Goal: Task Accomplishment & Management: Use online tool/utility

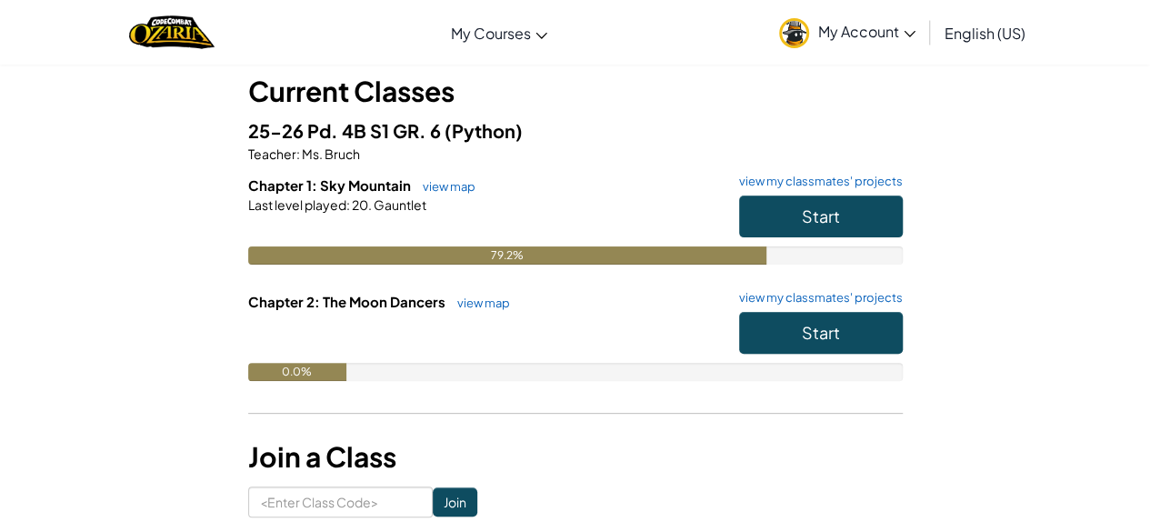
scroll to position [105, 0]
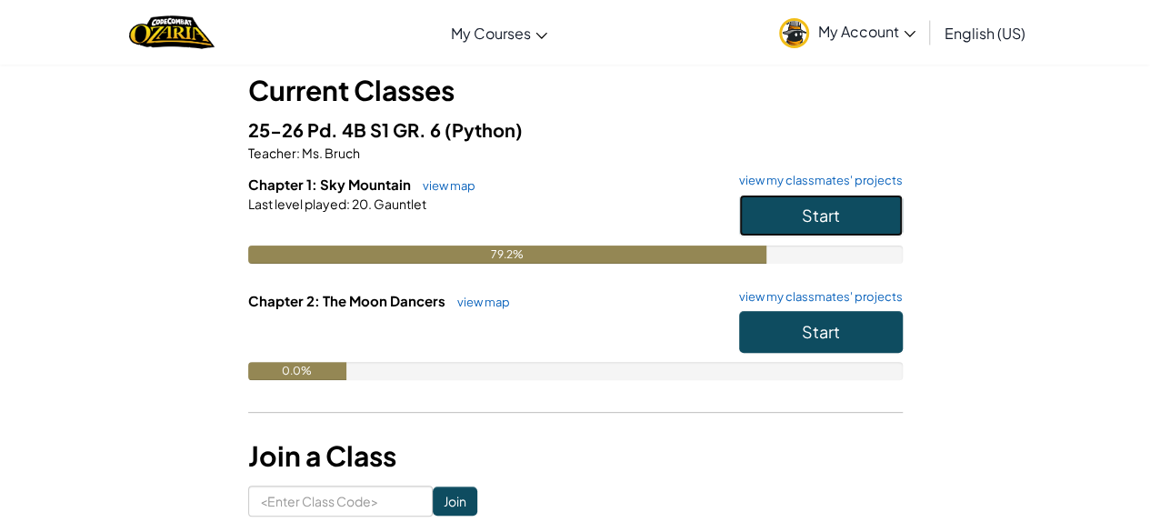
click at [849, 209] on button "Start" at bounding box center [821, 215] width 164 height 42
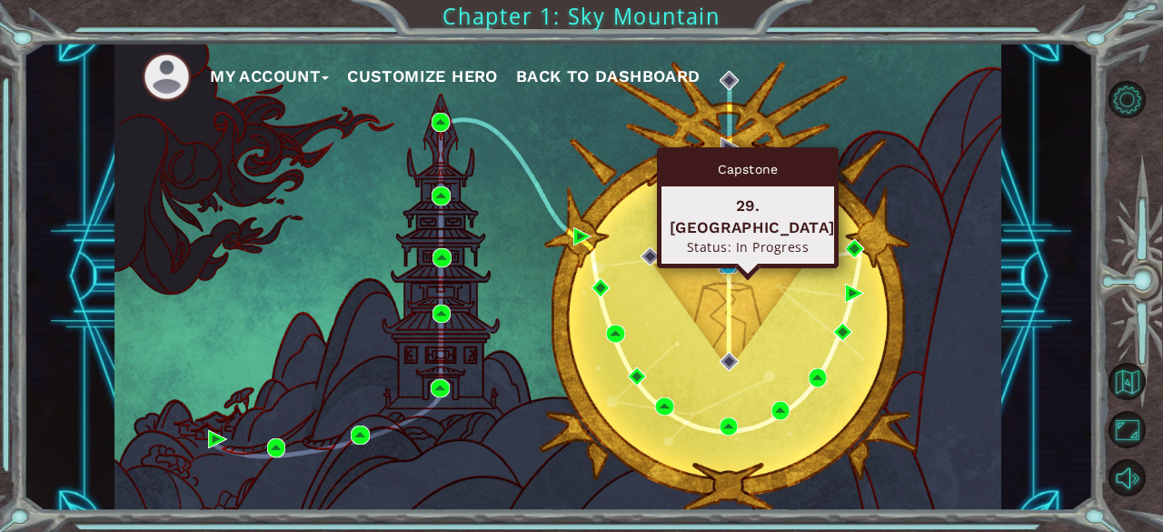
click at [729, 262] on img at bounding box center [728, 263] width 18 height 18
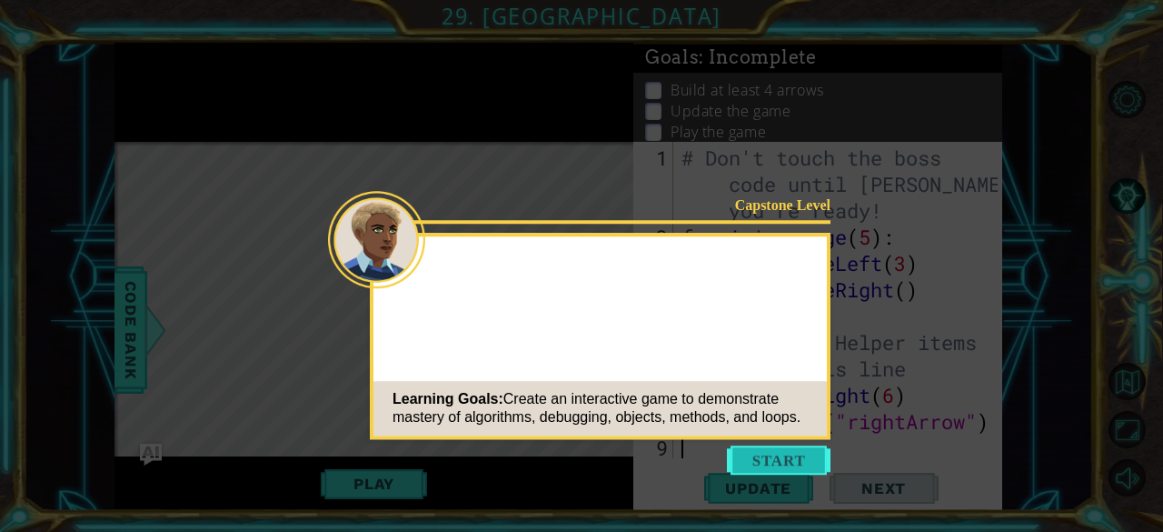
click at [778, 457] on button "Start" at bounding box center [779, 459] width 104 height 29
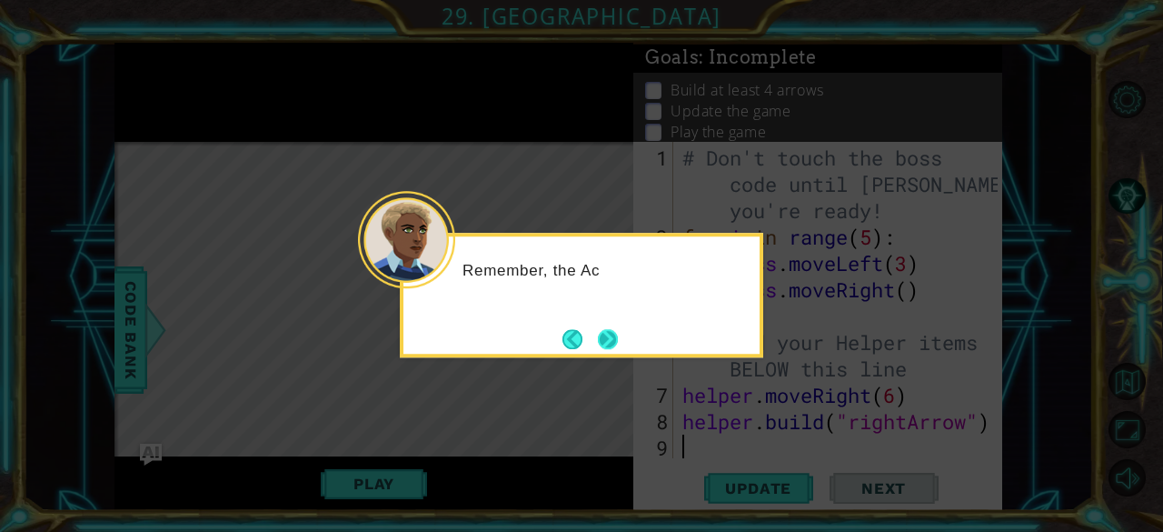
click at [602, 339] on button "Next" at bounding box center [608, 339] width 20 height 20
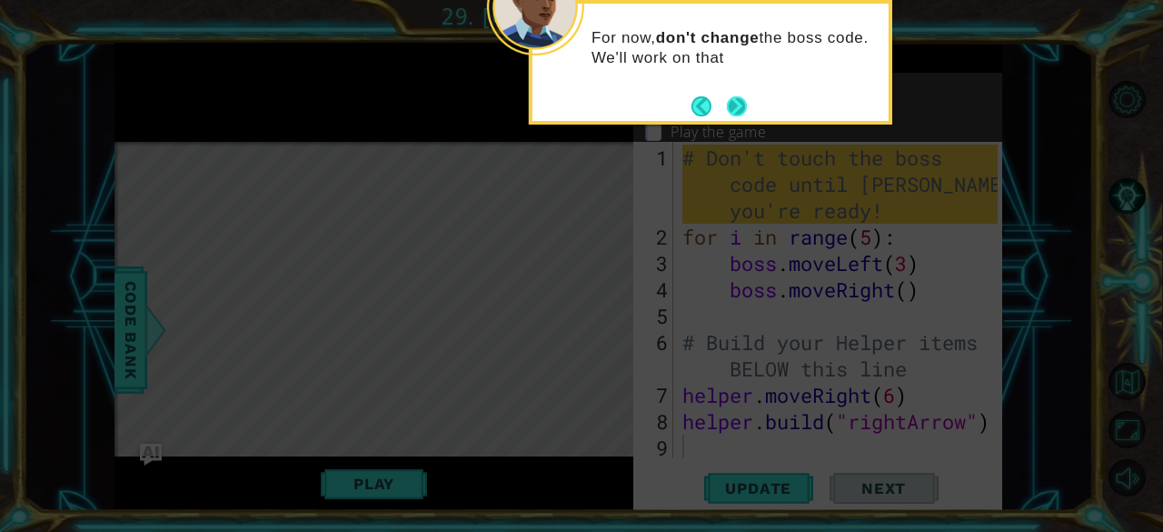
click at [738, 101] on button "Next" at bounding box center [737, 106] width 20 height 20
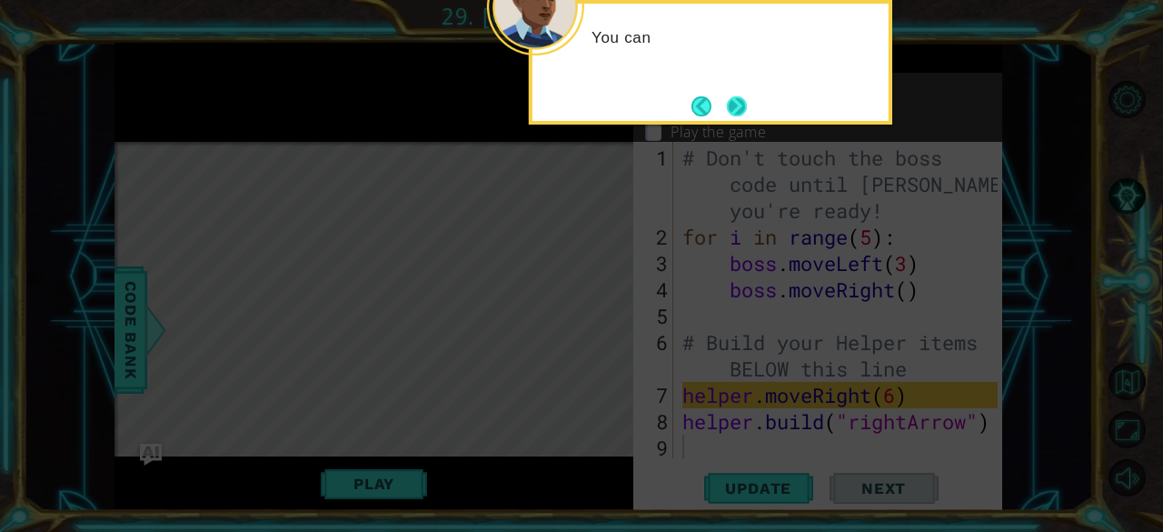
click at [736, 112] on button "Next" at bounding box center [737, 106] width 20 height 20
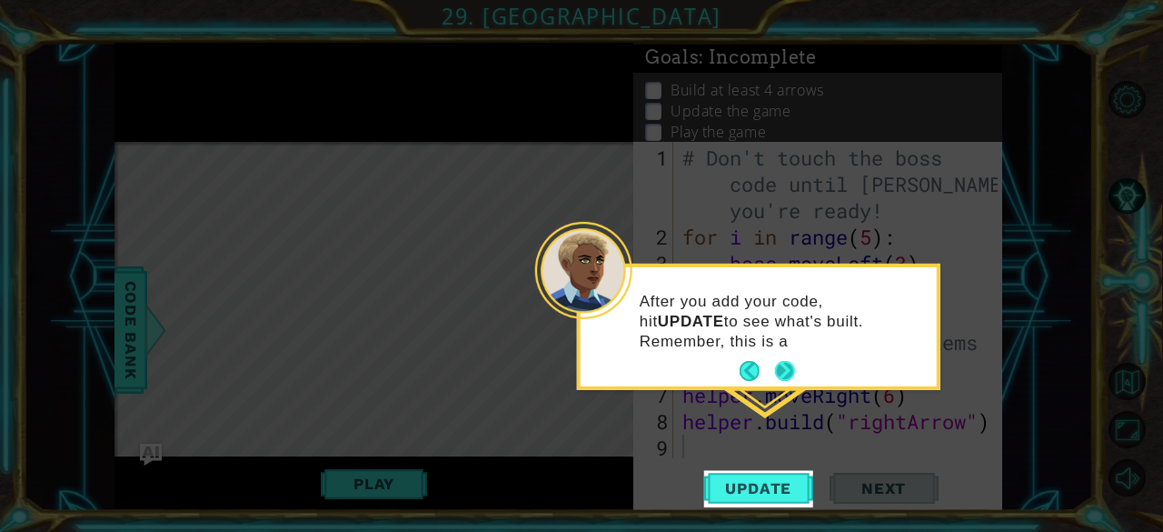
click at [781, 368] on button "Next" at bounding box center [785, 371] width 20 height 20
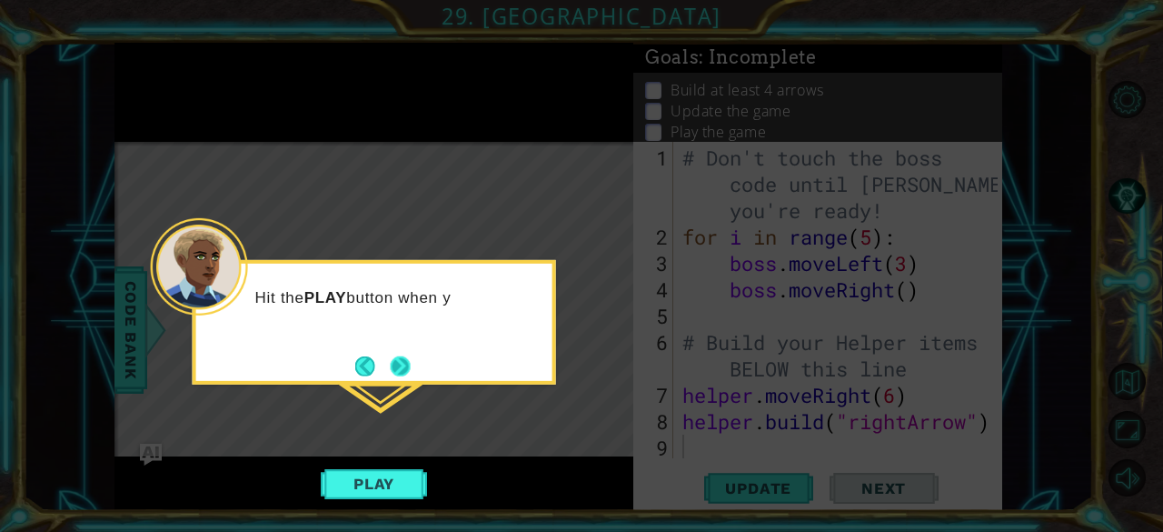
click at [396, 364] on button "Next" at bounding box center [400, 365] width 20 height 20
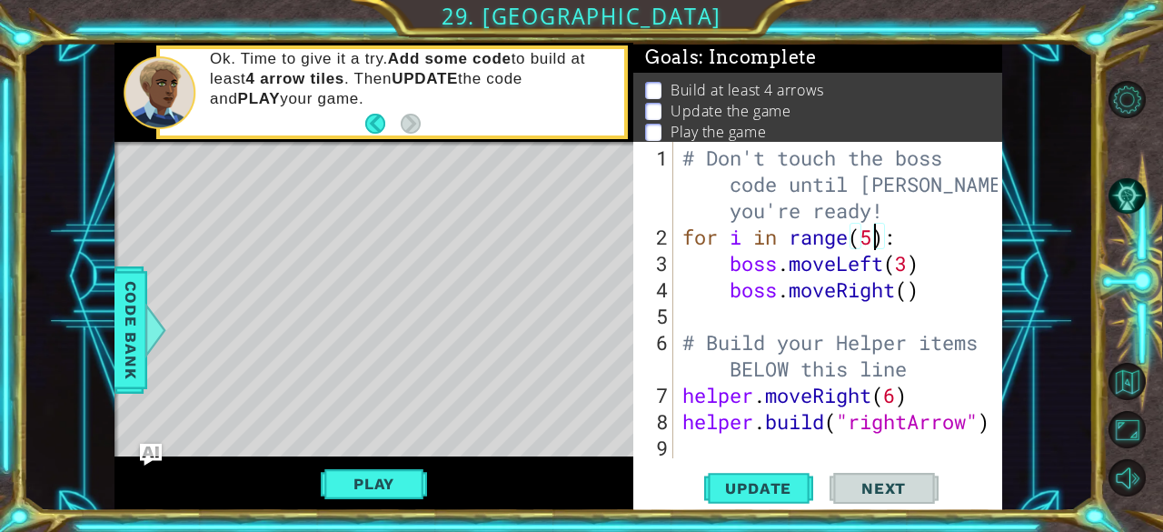
click at [871, 244] on div "# Don't touch the boss code until [PERSON_NAME] says you're ready! for i in ran…" at bounding box center [843, 356] width 329 height 422
click at [754, 487] on span "Update" at bounding box center [758, 488] width 103 height 18
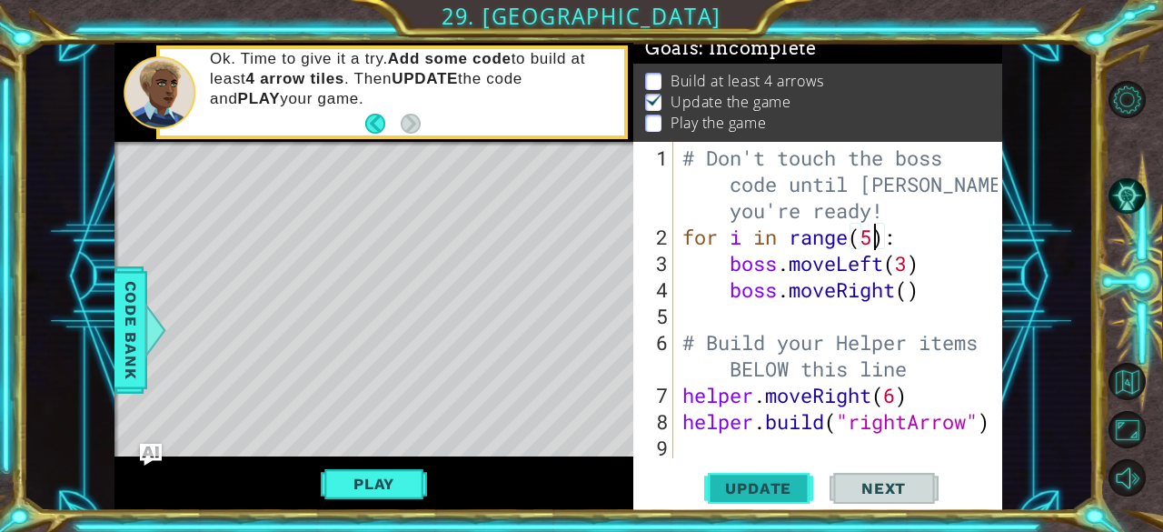
scroll to position [16, 0]
click at [179, 432] on div "Level Map" at bounding box center [535, 409] width 840 height 535
click at [572, 416] on div "Level Map" at bounding box center [535, 409] width 840 height 535
click at [893, 401] on div "# Don't touch the boss code until [PERSON_NAME] says you're ready! for i in ran…" at bounding box center [843, 356] width 329 height 422
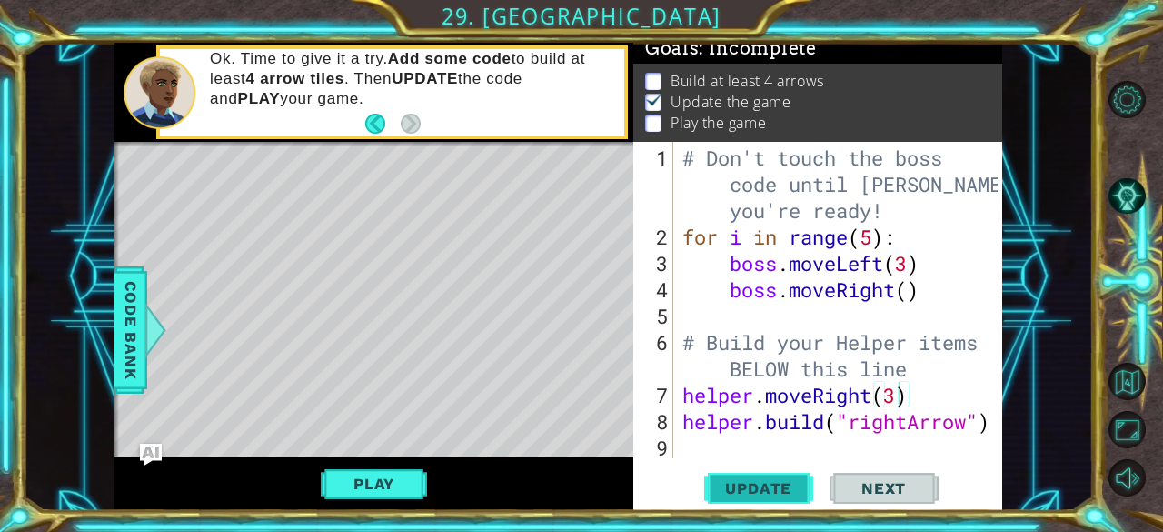
click at [778, 490] on span "Update" at bounding box center [758, 488] width 103 height 18
click at [873, 243] on div "# Don't touch the boss code until [PERSON_NAME] says you're ready! for i in ran…" at bounding box center [843, 356] width 329 height 422
click at [769, 481] on span "Update" at bounding box center [758, 488] width 103 height 18
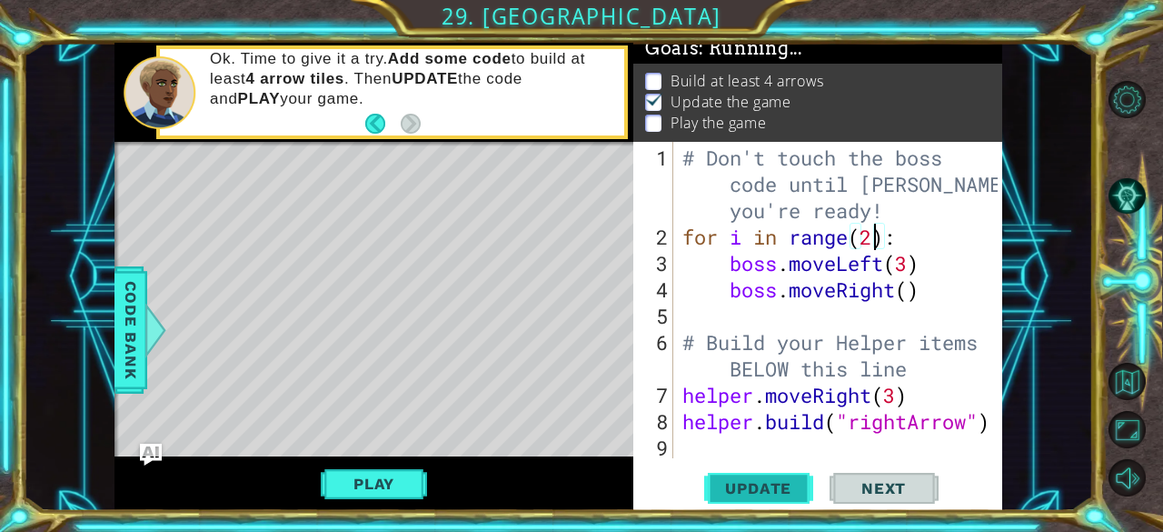
click at [769, 481] on span "Update" at bounding box center [758, 488] width 103 height 18
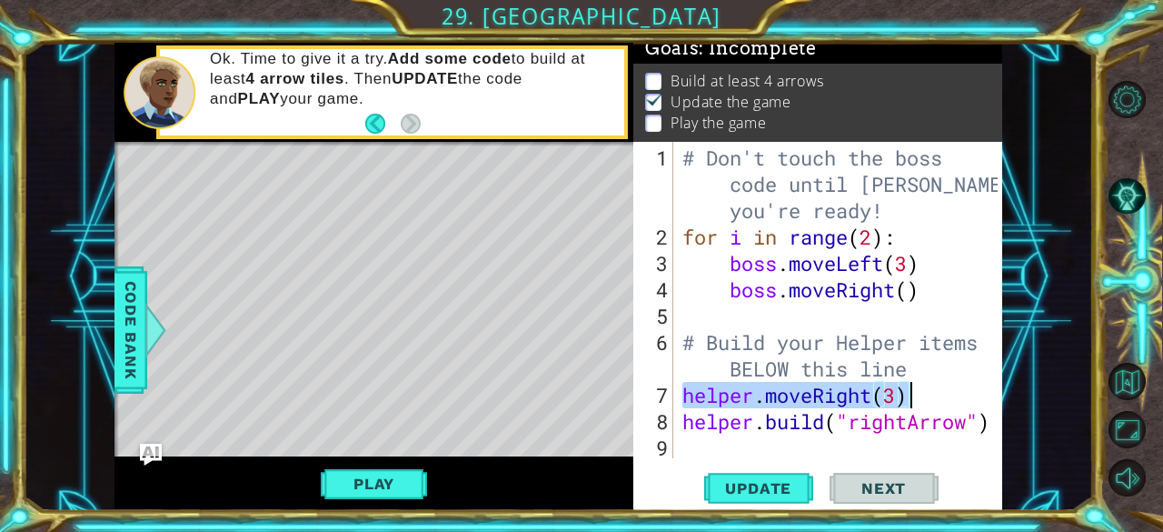
drag, startPoint x: 680, startPoint y: 397, endPoint x: 907, endPoint y: 402, distance: 227.2
click at [907, 402] on div "# Don't touch the boss code until [PERSON_NAME] says you're ready! for i in ran…" at bounding box center [843, 356] width 329 height 422
click at [917, 406] on div "# Don't touch the boss code until [PERSON_NAME] says you're ready! for i in ran…" at bounding box center [843, 356] width 329 height 422
click at [918, 394] on div "# Don't touch the boss code until [PERSON_NAME] says you're ready! for i in ran…" at bounding box center [843, 356] width 329 height 422
type textarea "helper.moveRight(3)"
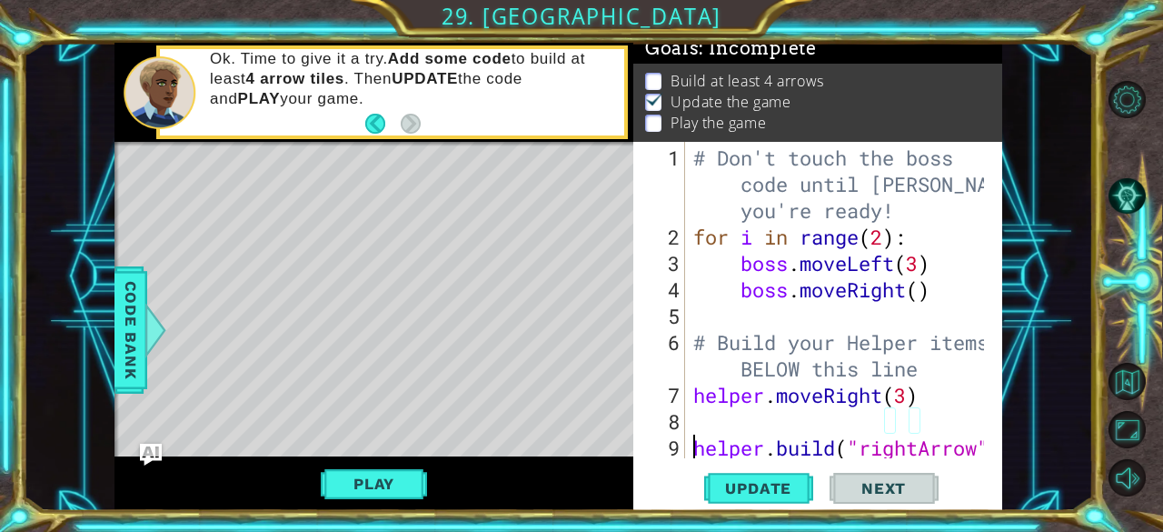
scroll to position [0, 0]
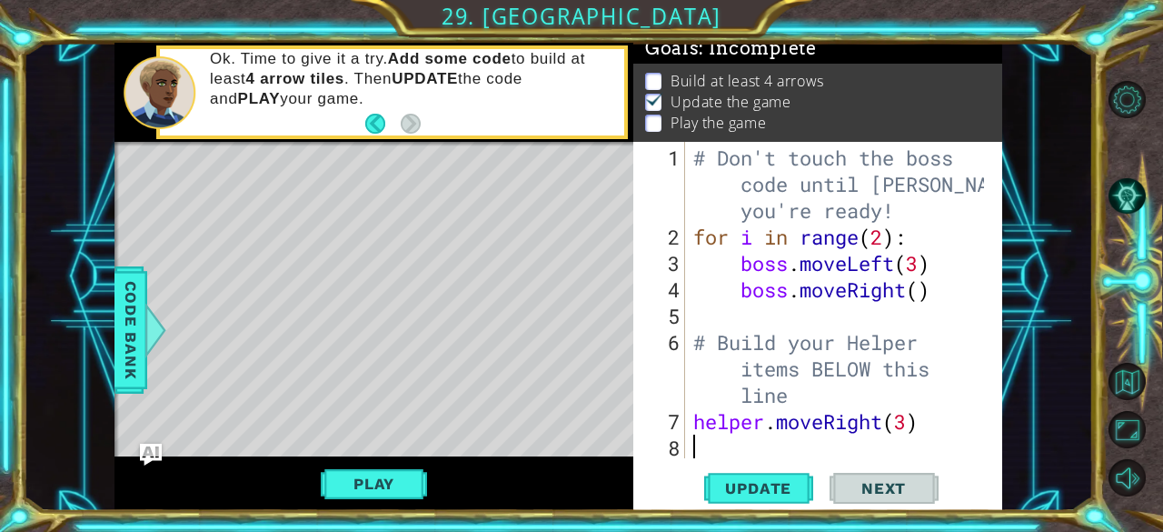
paste textarea "helper.moveRight(3)"
type textarea "helper.moveRight(3)"
click at [772, 499] on button "Update" at bounding box center [758, 488] width 109 height 37
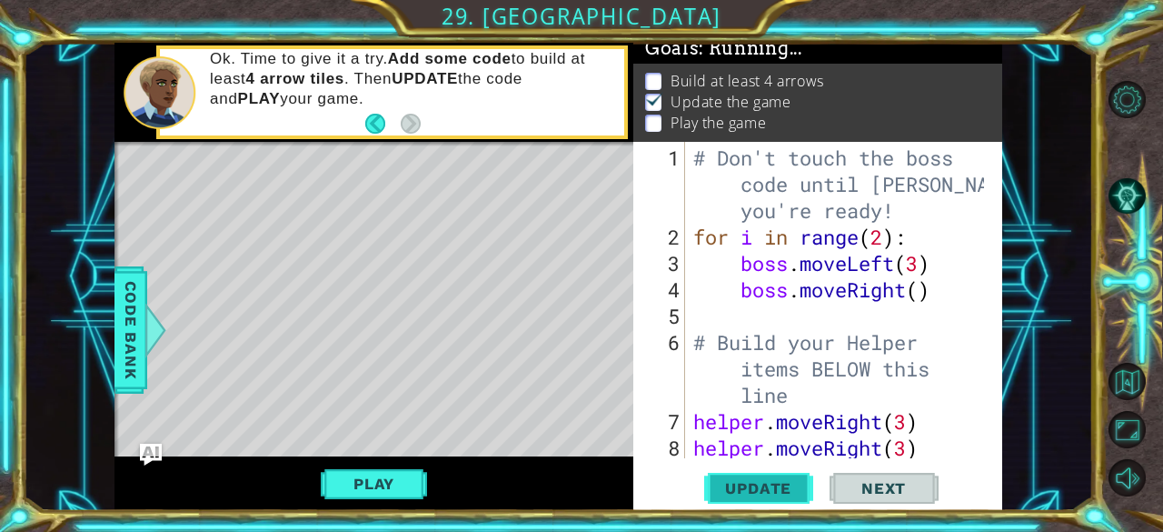
click at [772, 499] on button "Update" at bounding box center [758, 488] width 109 height 37
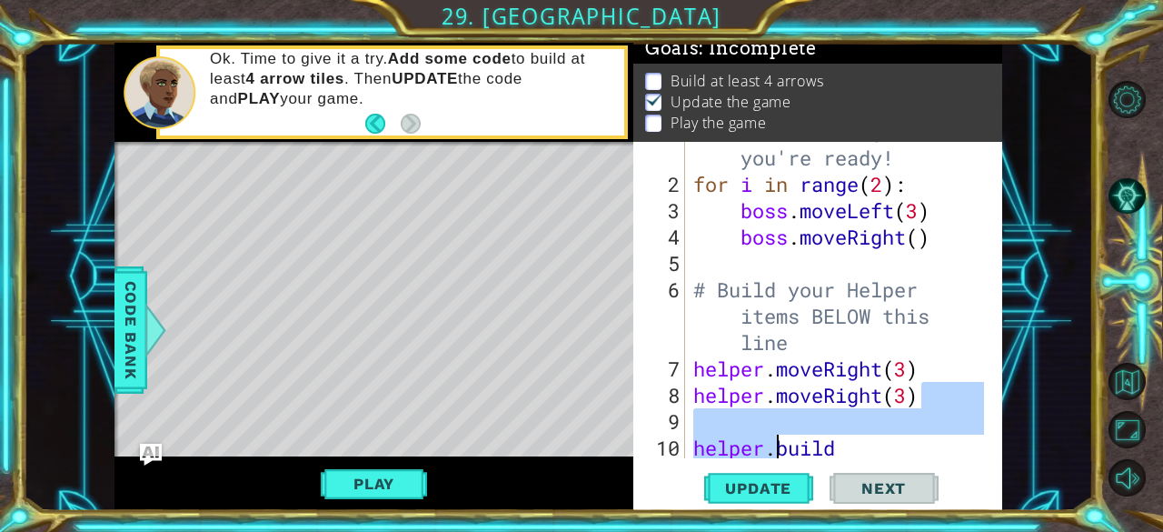
scroll to position [105, 0]
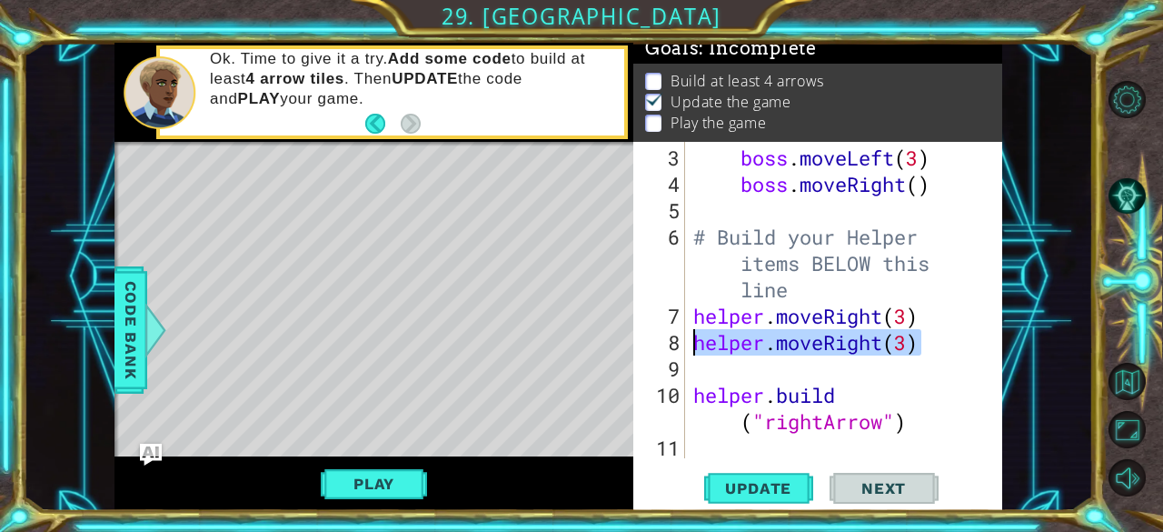
drag, startPoint x: 917, startPoint y: 445, endPoint x: 695, endPoint y: 346, distance: 242.9
click at [695, 346] on div "boss . moveLeft ( 3 ) boss . moveRight ( ) # Build your Helper items BELOW this…" at bounding box center [842, 329] width 304 height 369
type textarea "helper.moveRight(3)"
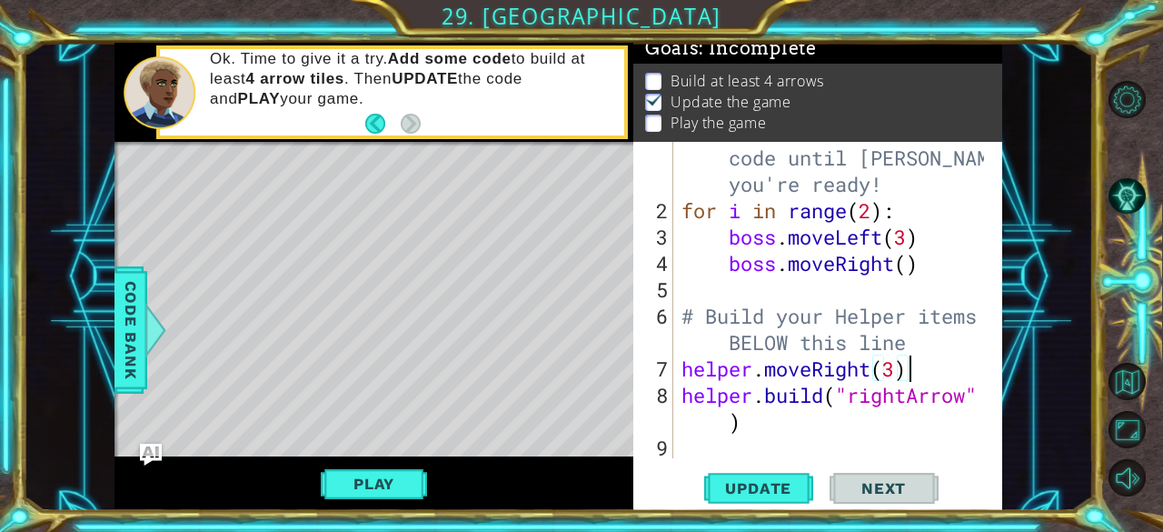
scroll to position [26, 0]
click at [726, 428] on div "# Don't touch the boss code until [PERSON_NAME] says you're ready! for i in ran…" at bounding box center [836, 329] width 316 height 422
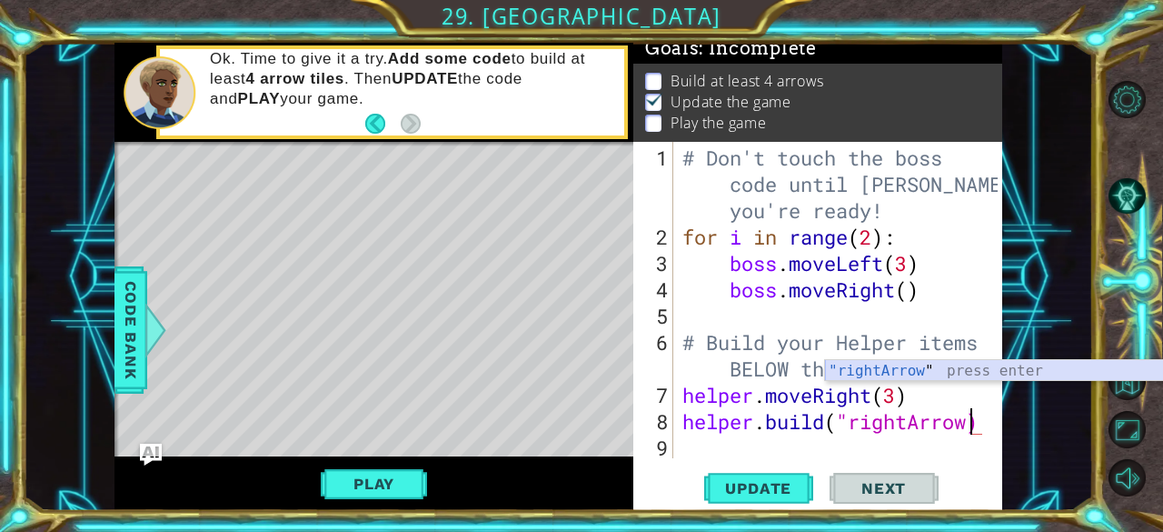
click at [869, 377] on div ""rightArrow " press enter" at bounding box center [997, 392] width 344 height 65
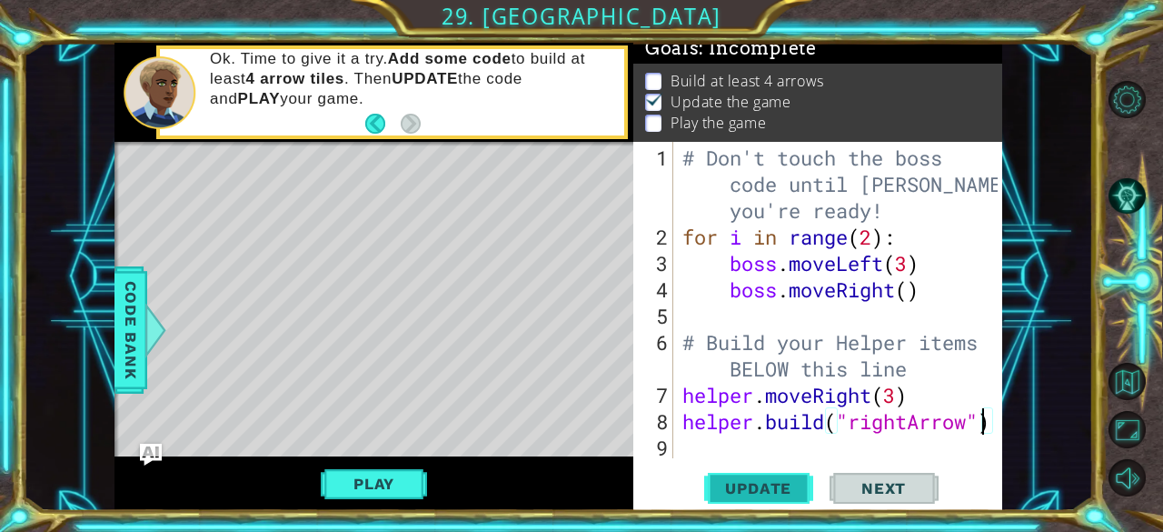
click at [747, 488] on span "Update" at bounding box center [758, 488] width 103 height 18
click at [892, 402] on div "# Don't touch the boss code until [PERSON_NAME] says you're ready! for i in ran…" at bounding box center [843, 356] width 329 height 422
type textarea "helper.moveRight(2)"
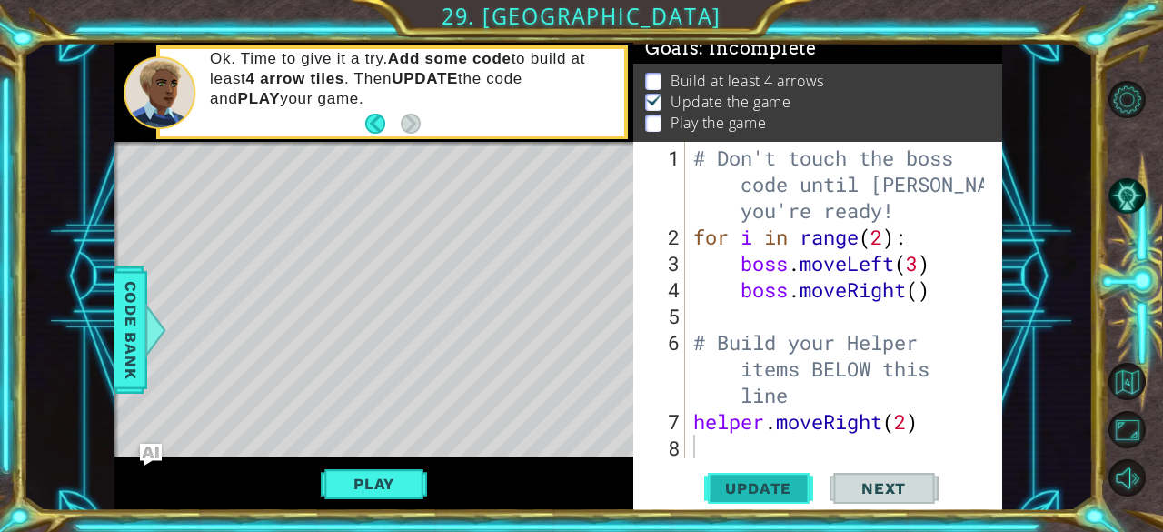
click at [767, 492] on span "Update" at bounding box center [758, 488] width 103 height 18
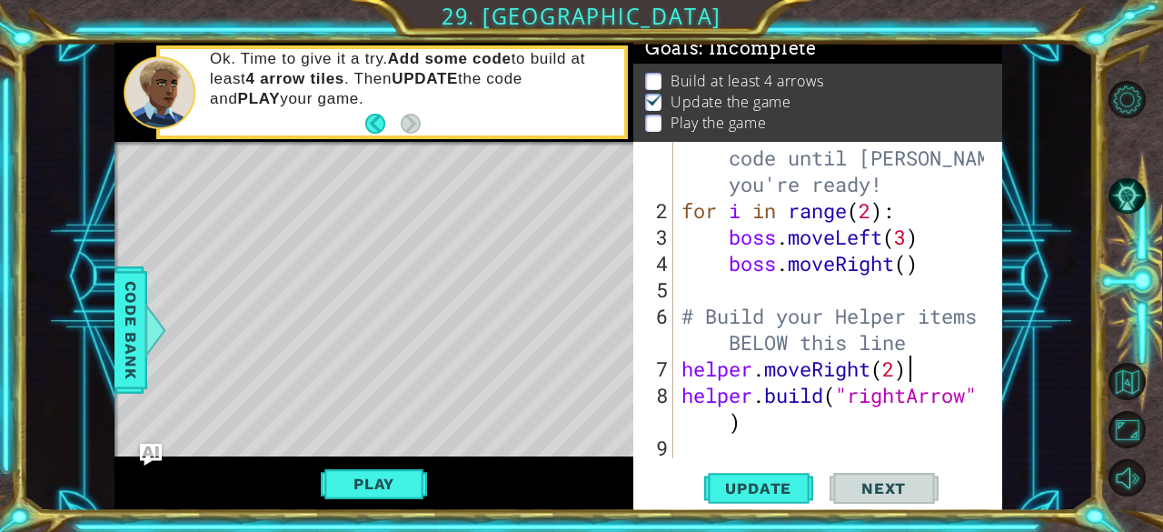
scroll to position [26, 0]
click at [894, 366] on div "# Don't touch the boss code until [PERSON_NAME] says you're ready! for i in ran…" at bounding box center [836, 329] width 316 height 422
click at [772, 483] on span "Update" at bounding box center [758, 488] width 103 height 18
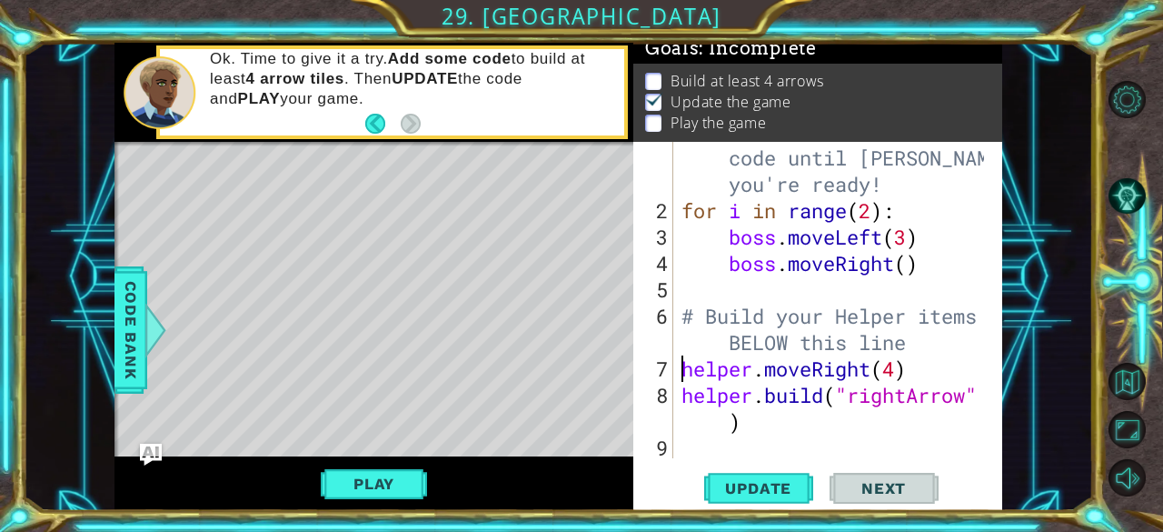
click at [675, 371] on div "helper.moveRight(4) 1 2 3 4 5 6 7 8 9 # Don't touch the boss code until [PERSON…" at bounding box center [815, 300] width 365 height 316
click at [896, 374] on div "# Don't touch the boss code until [PERSON_NAME] says you're ready! for i in ran…" at bounding box center [836, 329] width 316 height 422
click at [772, 479] on span "Update" at bounding box center [758, 488] width 103 height 18
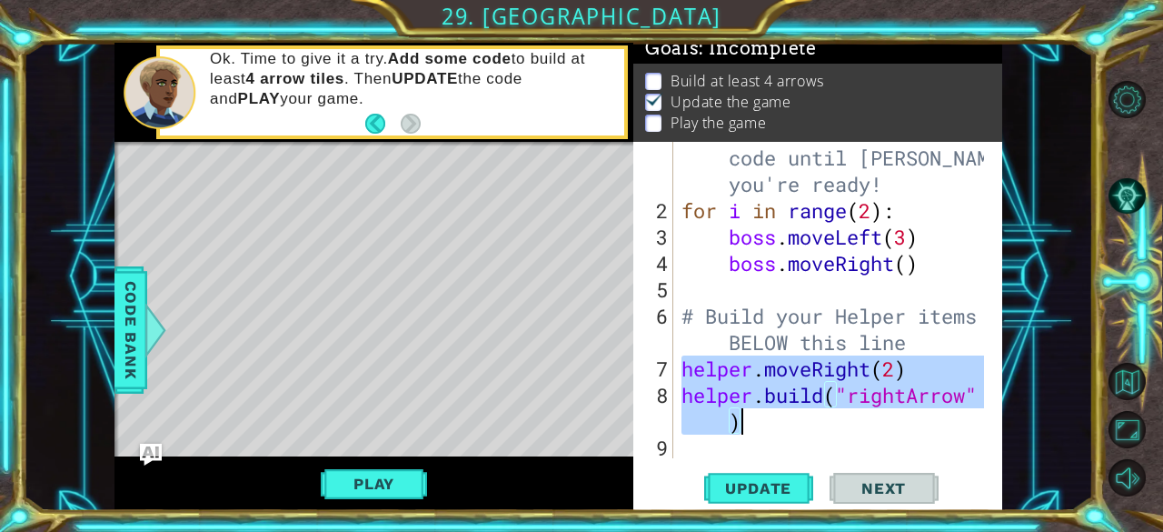
drag, startPoint x: 680, startPoint y: 371, endPoint x: 763, endPoint y: 420, distance: 96.9
click at [763, 420] on div "# Don't touch the boss code until [PERSON_NAME] says you're ready! for i in ran…" at bounding box center [836, 329] width 316 height 422
type textarea "helper.moveRight(2) [DOMAIN_NAME]("rightArrow")"
click at [718, 451] on div "# Don't touch the boss code until [PERSON_NAME] says you're ready! for i in ran…" at bounding box center [836, 330] width 316 height 422
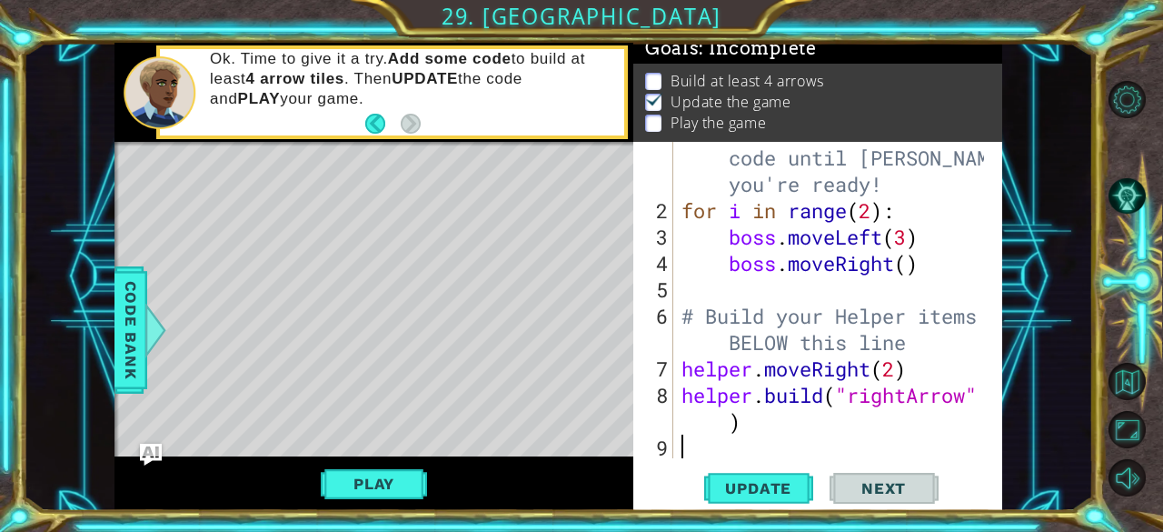
scroll to position [0, 0]
paste textarea "[DOMAIN_NAME]("rightArrow")"
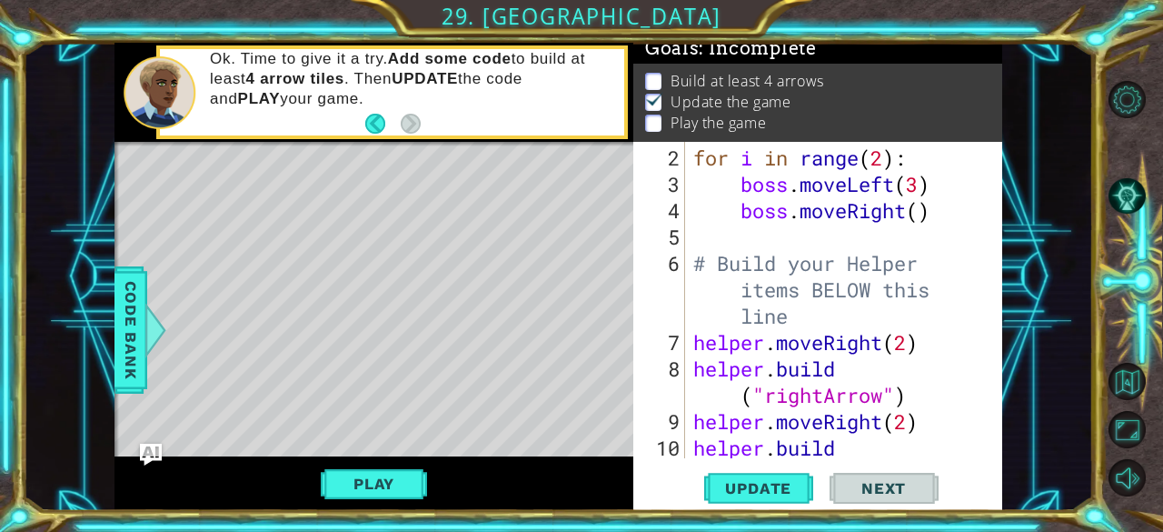
scroll to position [132, 0]
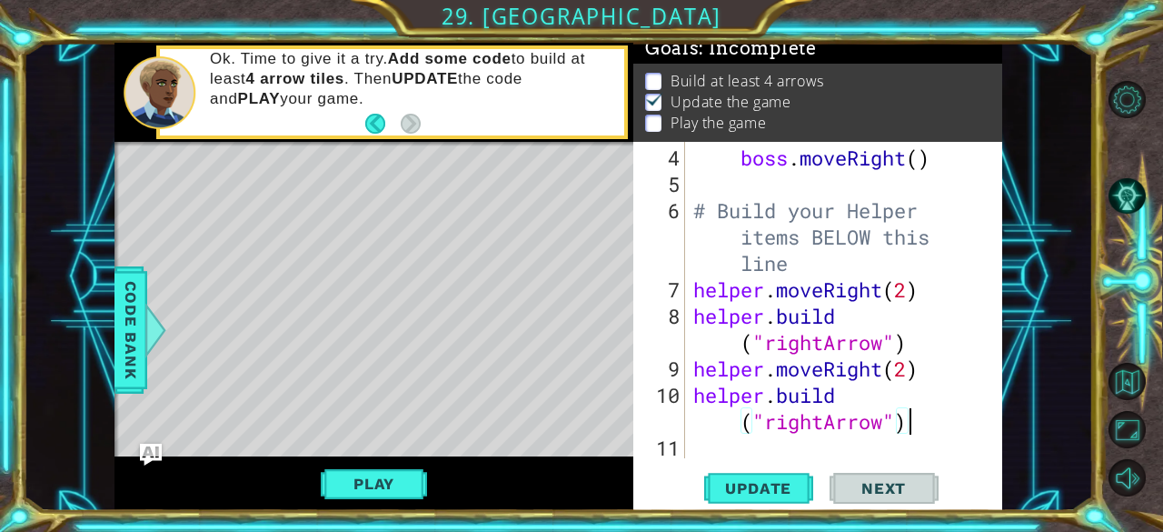
click at [906, 368] on div "boss . moveRight ( ) # Build your Helper items BELOW this line helper . moveRig…" at bounding box center [842, 329] width 304 height 369
type textarea "helper.moveRight(4)"
click at [782, 483] on span "Update" at bounding box center [758, 488] width 103 height 18
click at [357, 483] on button "Play" at bounding box center [374, 483] width 106 height 35
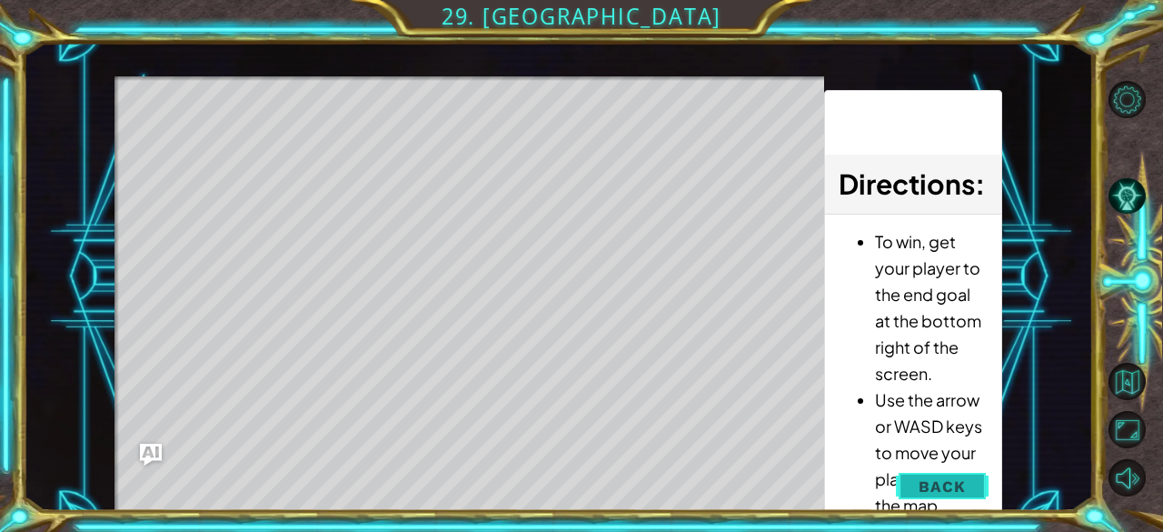
click at [907, 476] on button "Back" at bounding box center [942, 486] width 92 height 36
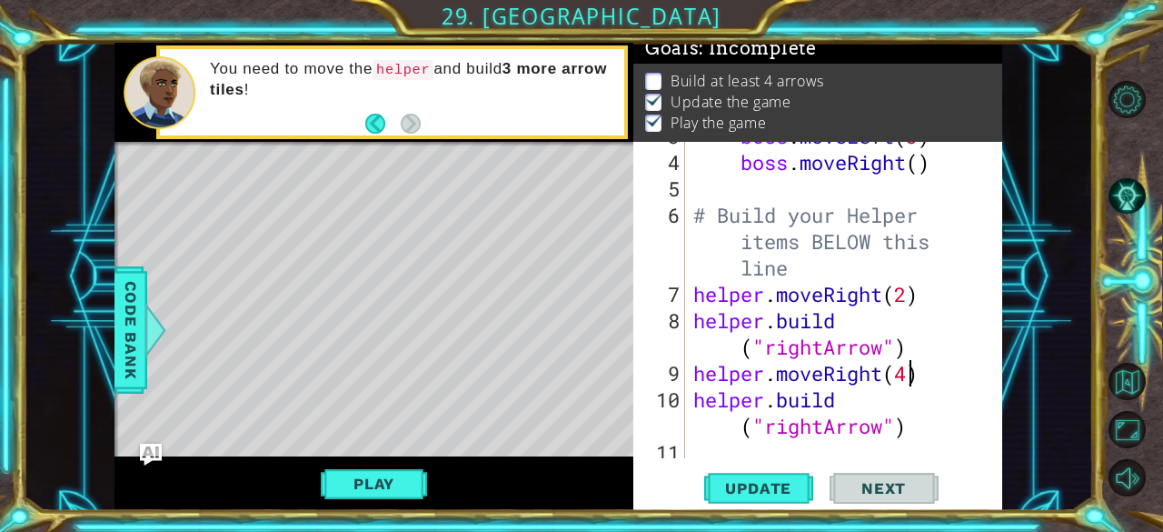
scroll to position [132, 0]
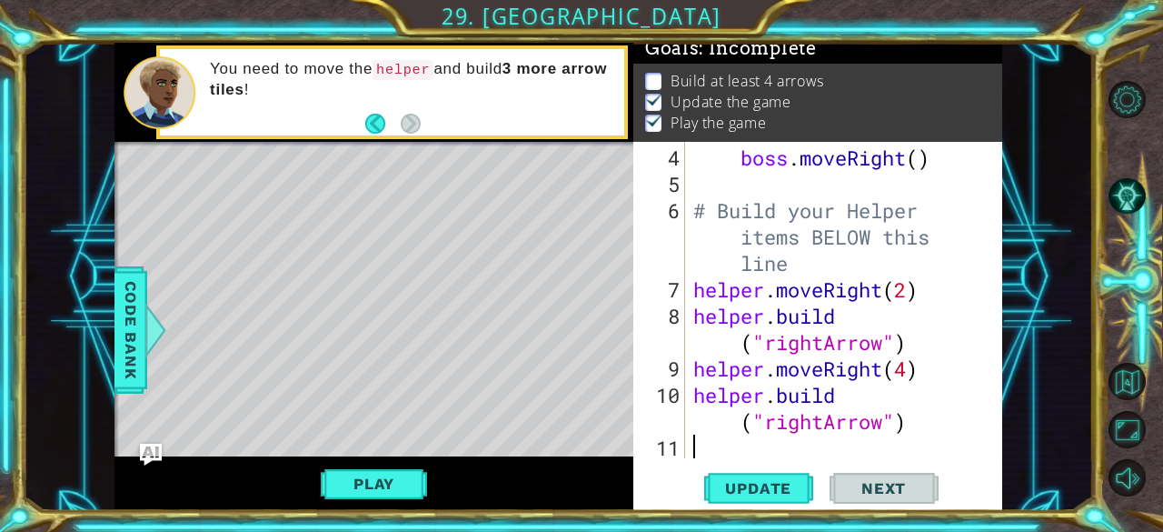
click at [694, 435] on div "boss . moveRight ( ) # Build your Helper items BELOW this line helper . moveRig…" at bounding box center [842, 329] width 304 height 369
paste textarea "[DOMAIN_NAME]("rightArrow")"
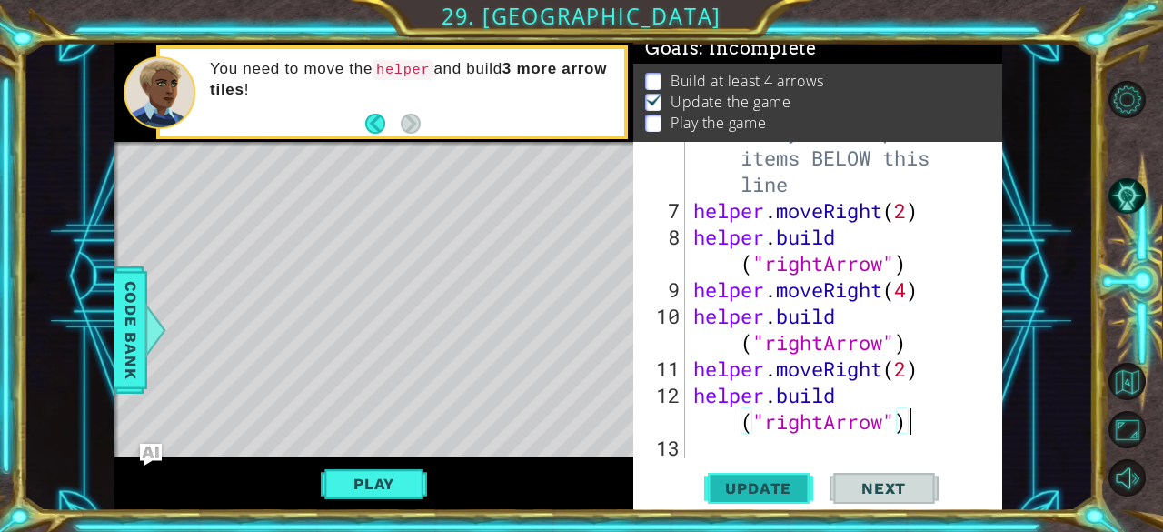
click at [752, 497] on span "Update" at bounding box center [758, 488] width 103 height 18
click at [747, 488] on span "Update" at bounding box center [758, 488] width 103 height 18
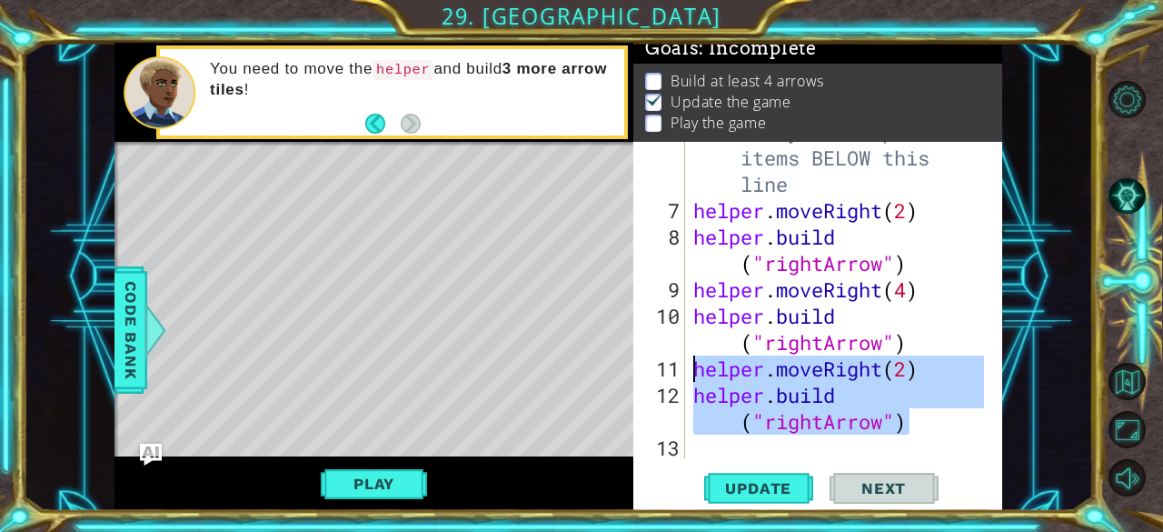
drag, startPoint x: 914, startPoint y: 428, endPoint x: 691, endPoint y: 364, distance: 232.7
click at [691, 364] on div "# Build your Helper items BELOW this line helper . moveRight ( 2 ) helper . bui…" at bounding box center [842, 329] width 304 height 422
type textarea "helper.moveRight(2) [DOMAIN_NAME]("rightArrow")"
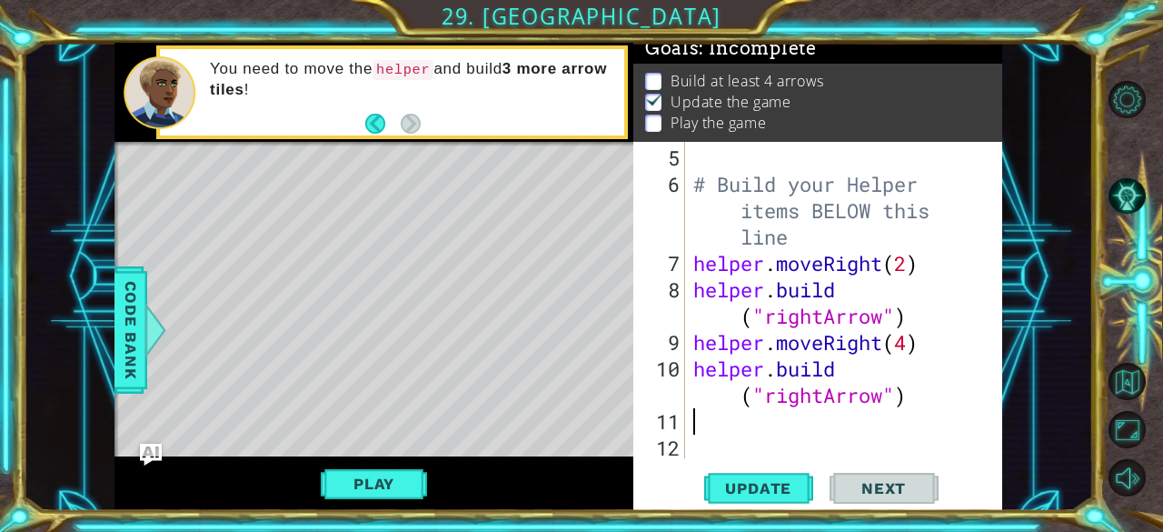
scroll to position [158, 0]
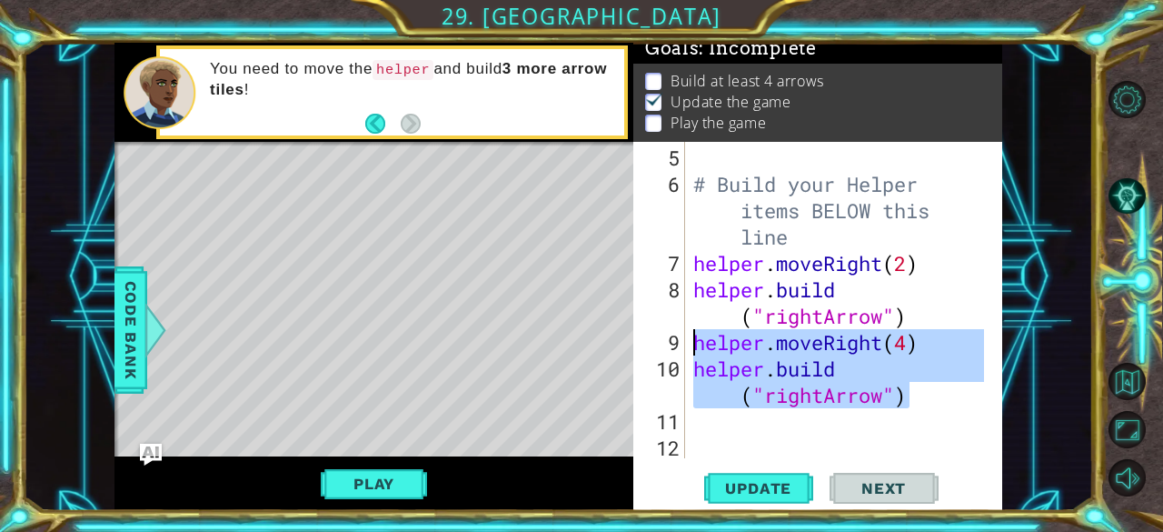
drag, startPoint x: 911, startPoint y: 394, endPoint x: 694, endPoint y: 344, distance: 221.8
click at [694, 344] on div "# Build your Helper items BELOW this line helper . moveRight ( 2 ) helper . bui…" at bounding box center [842, 329] width 304 height 369
type textarea "helper.moveRight(4) [DOMAIN_NAME]("rightArrow")"
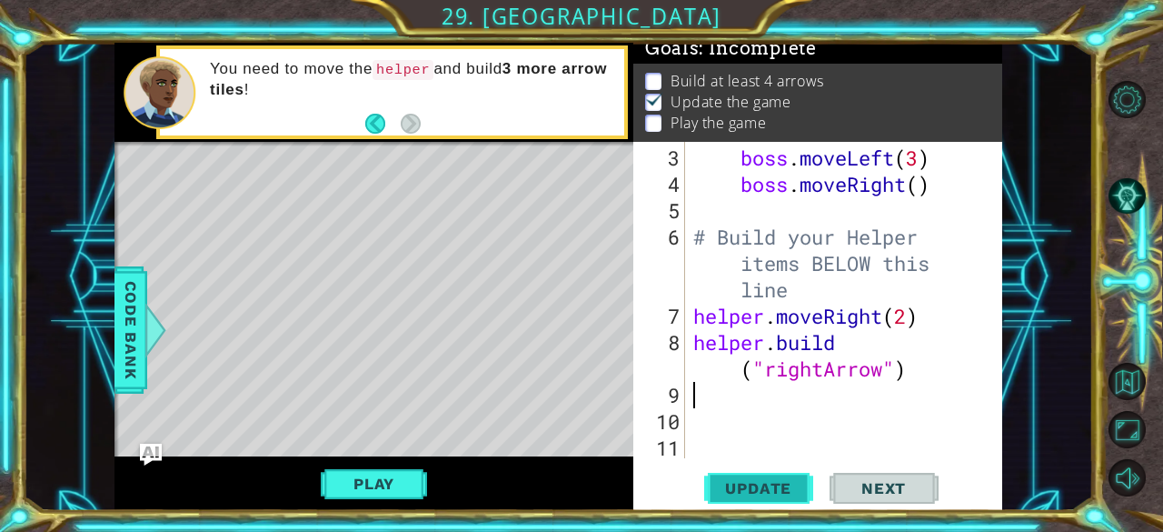
click at [750, 491] on span "Update" at bounding box center [758, 488] width 103 height 18
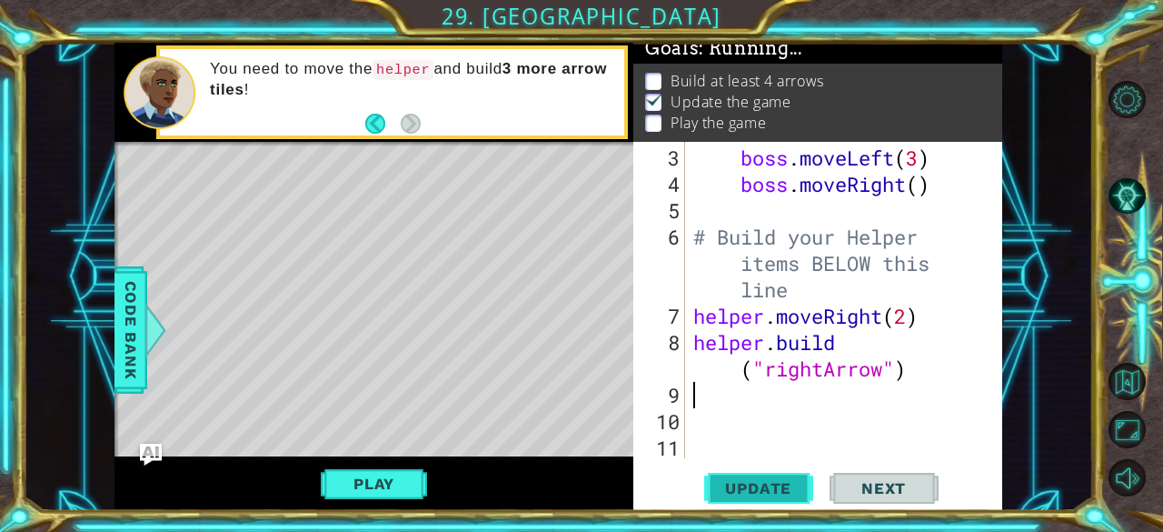
click at [750, 491] on span "Update" at bounding box center [758, 488] width 103 height 18
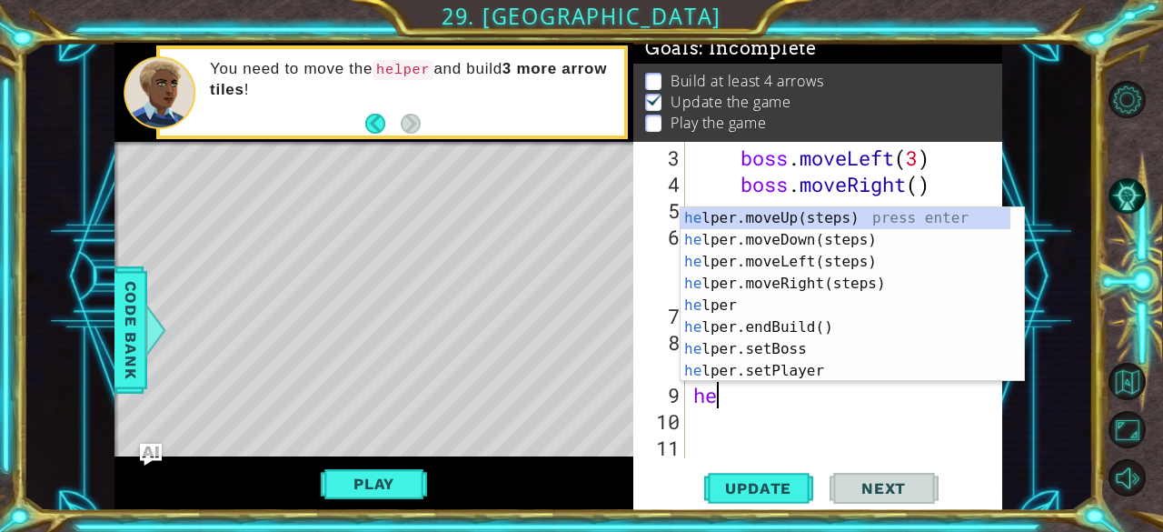
type textarea "he"
click at [843, 279] on div "he lper.moveUp(steps) press enter he lper.moveDown(steps) press enter he lper.m…" at bounding box center [846, 316] width 331 height 218
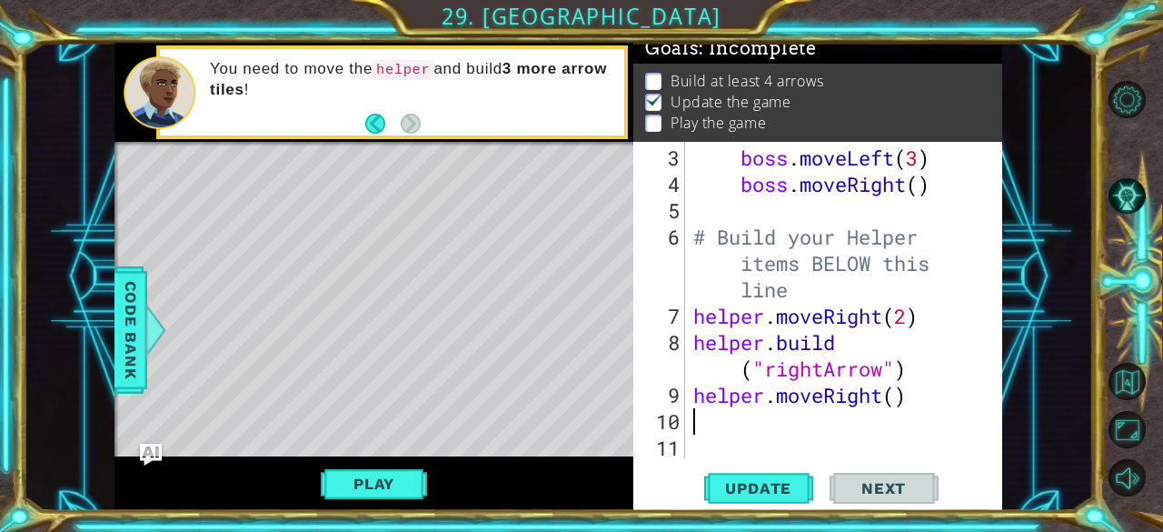
click at [902, 403] on div "boss . moveLeft ( 3 ) boss . moveRight ( ) # Build your Helper items BELOW this…" at bounding box center [842, 329] width 304 height 369
type textarea "helper.moveRight(1)"
click at [714, 424] on div "boss . moveLeft ( 3 ) boss . moveRight ( ) # Build your Helper items BELOW this…" at bounding box center [842, 329] width 304 height 369
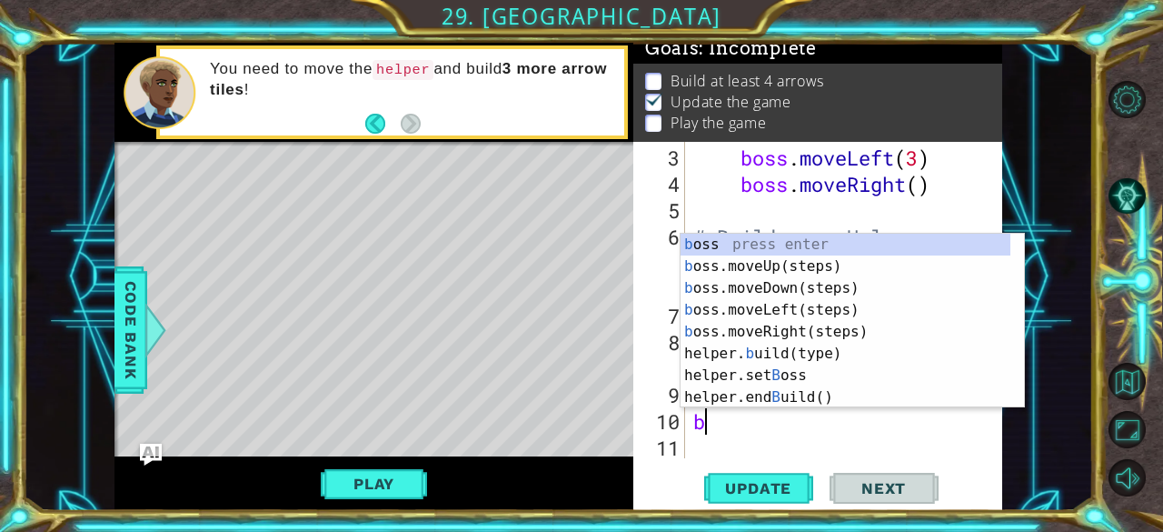
scroll to position [0, 0]
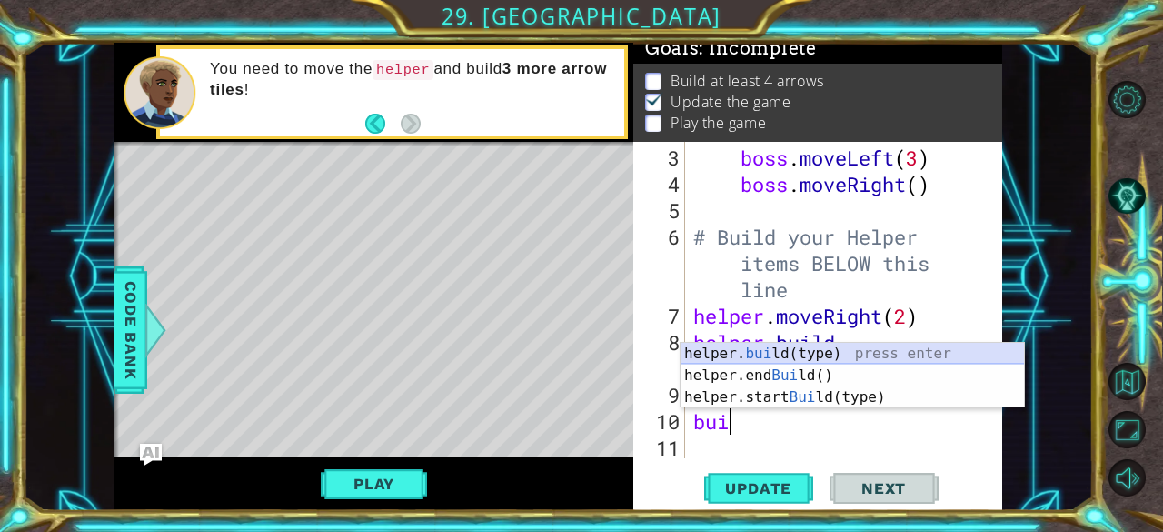
click at [808, 352] on div "helper. [PERSON_NAME](type) press enter helper.end [PERSON_NAME]() press enter …" at bounding box center [853, 397] width 344 height 109
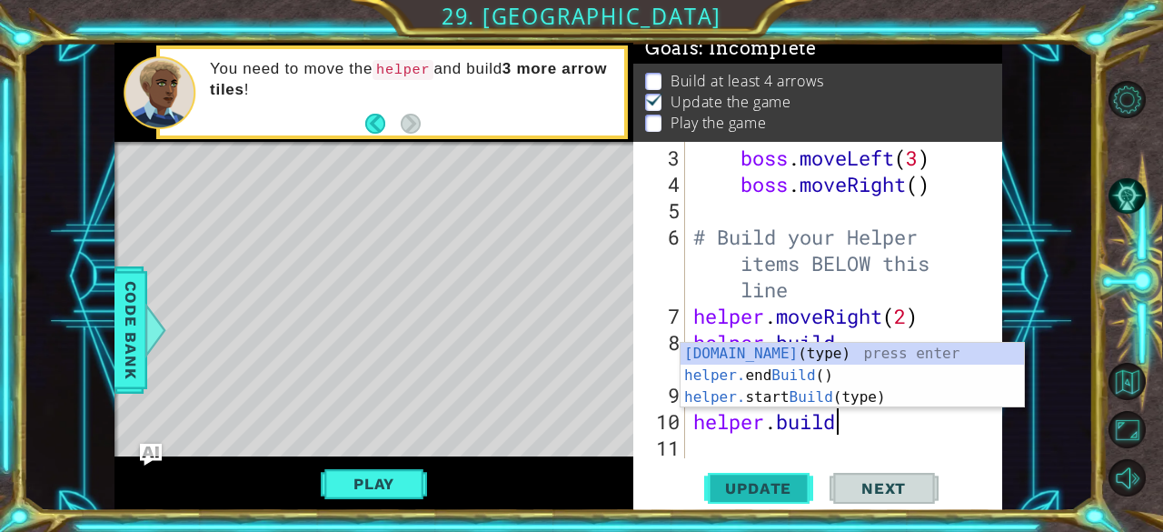
click at [762, 473] on button "Update" at bounding box center [758, 488] width 109 height 37
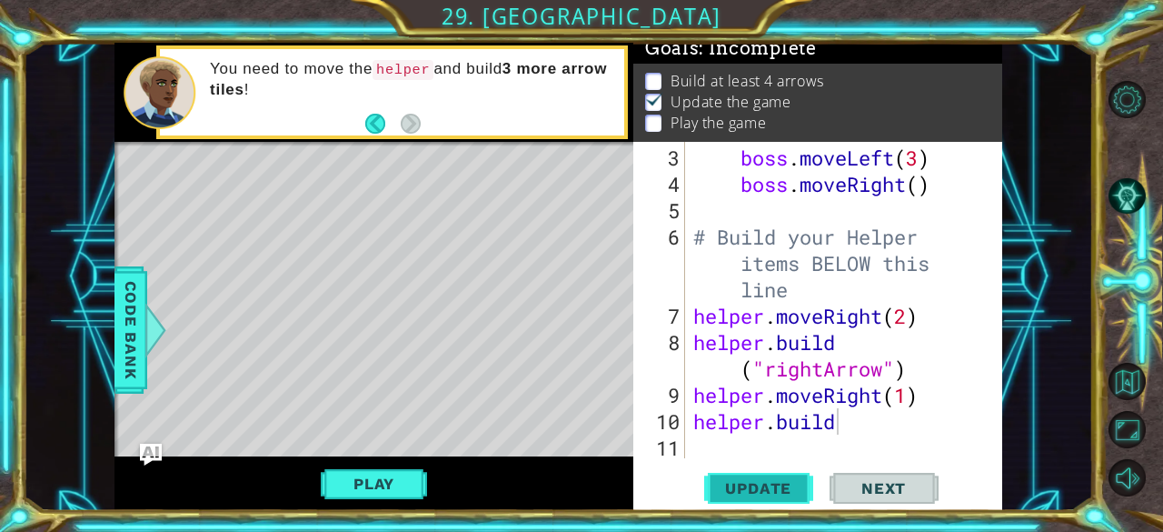
click at [762, 473] on button "Update" at bounding box center [758, 488] width 109 height 37
click at [765, 479] on span "Update" at bounding box center [758, 488] width 103 height 18
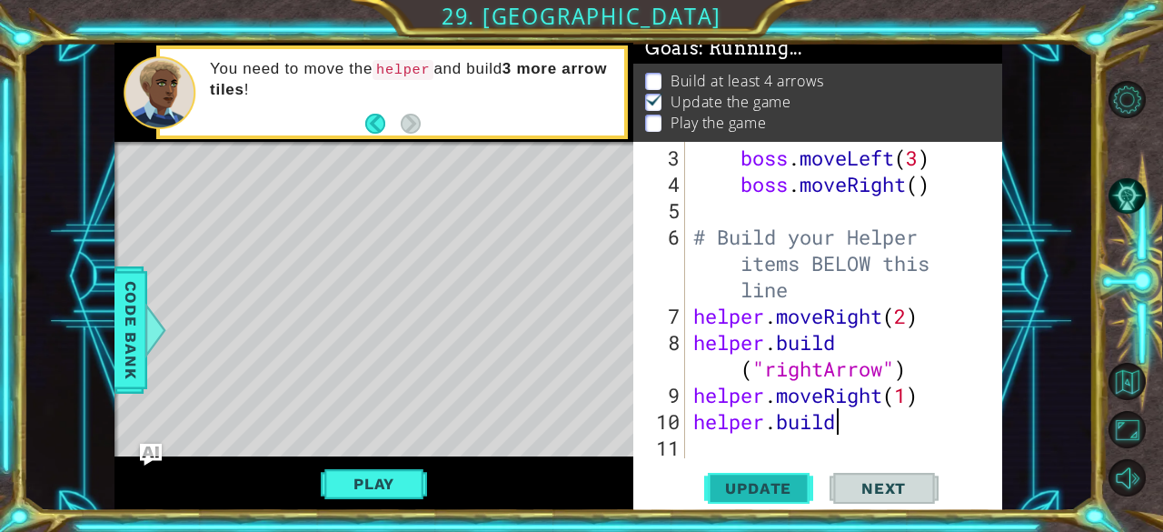
click at [765, 479] on span "Update" at bounding box center [758, 488] width 103 height 18
click at [766, 485] on span "Update" at bounding box center [758, 488] width 103 height 18
click at [765, 486] on span "Update" at bounding box center [758, 488] width 103 height 18
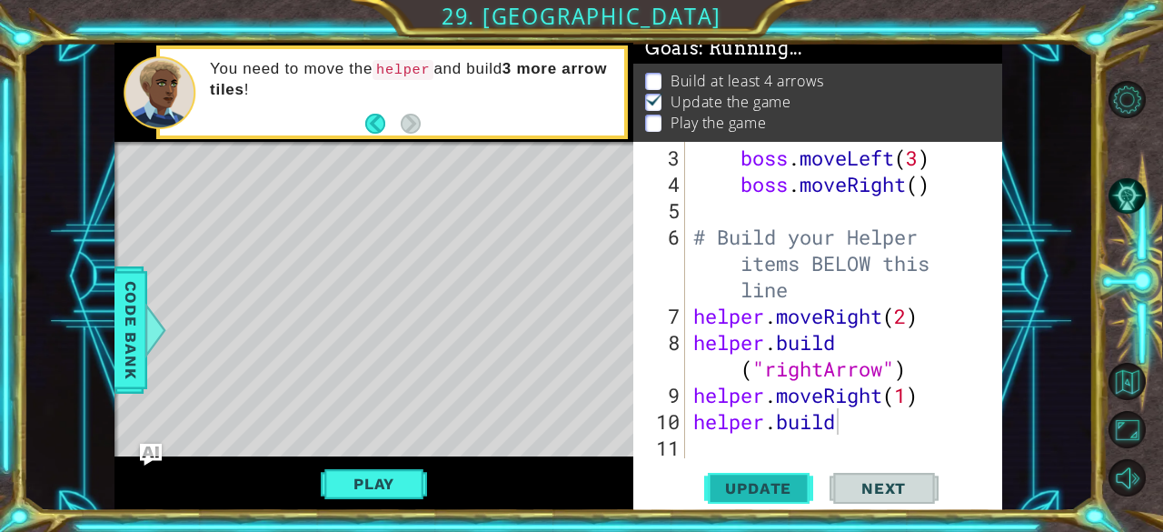
click at [765, 486] on span "Update" at bounding box center [758, 488] width 103 height 18
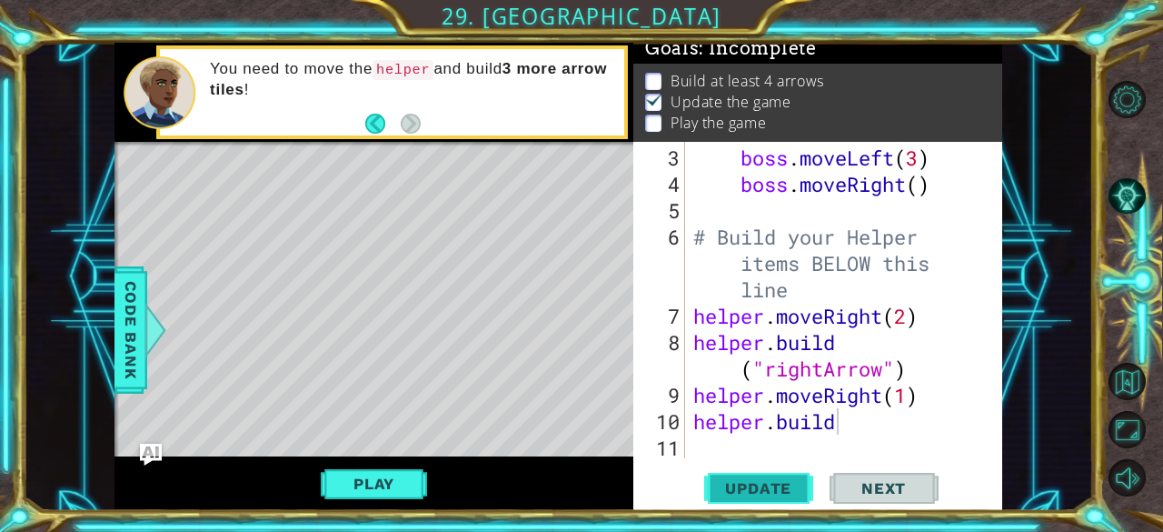
click at [765, 486] on span "Update" at bounding box center [758, 488] width 103 height 18
drag, startPoint x: 845, startPoint y: 426, endPoint x: 688, endPoint y: 428, distance: 157.2
click at [688, 428] on div "[DOMAIN_NAME] 3 4 5 6 7 8 9 10 11 12 boss . moveLeft ( 3 ) boss . moveRight ( )…" at bounding box center [815, 300] width 365 height 316
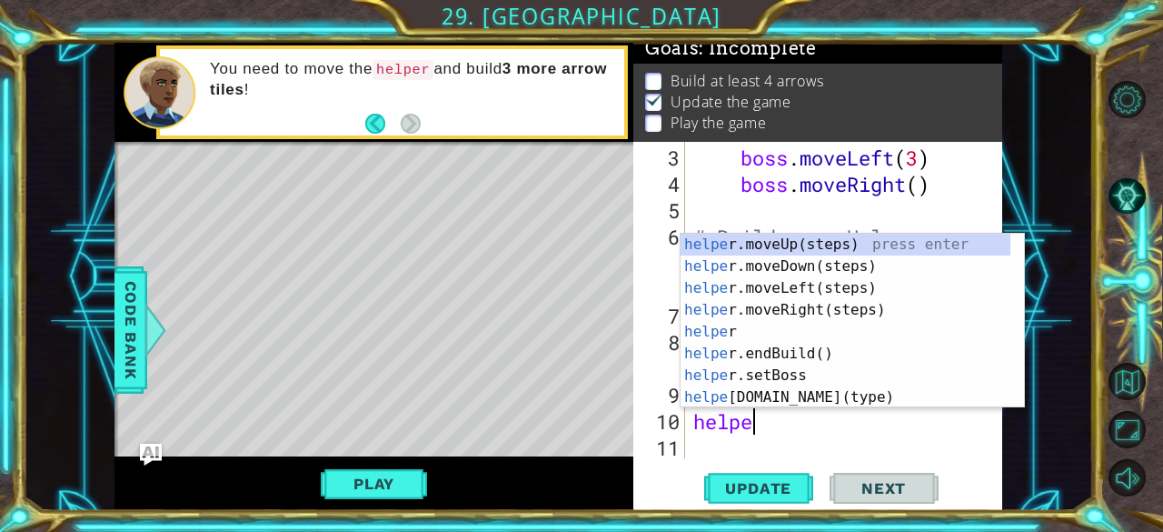
scroll to position [0, 2]
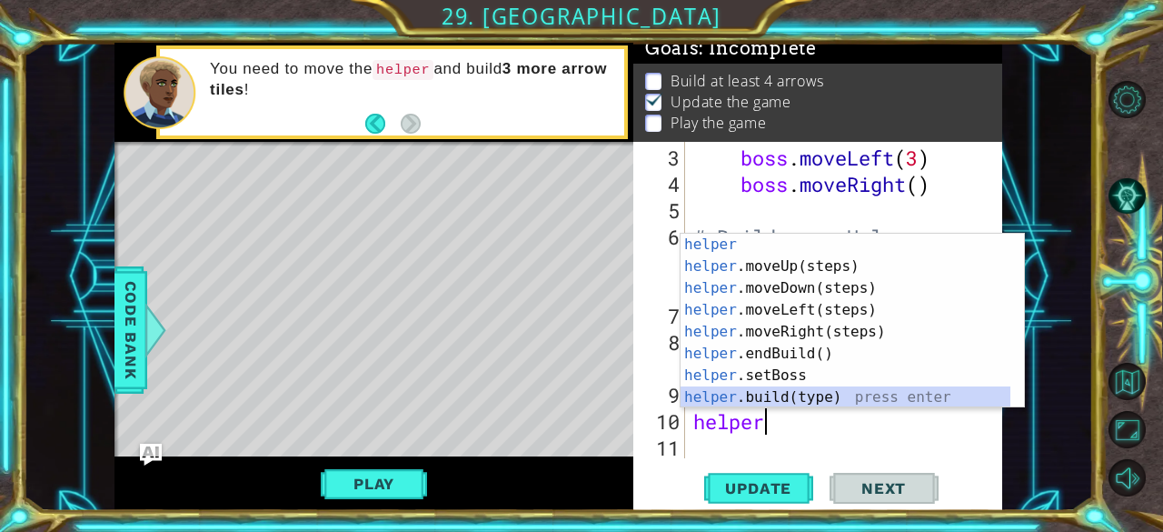
click at [776, 397] on div "helper press enter helper .moveUp(steps) press enter helper .moveDown(steps) pr…" at bounding box center [846, 343] width 331 height 218
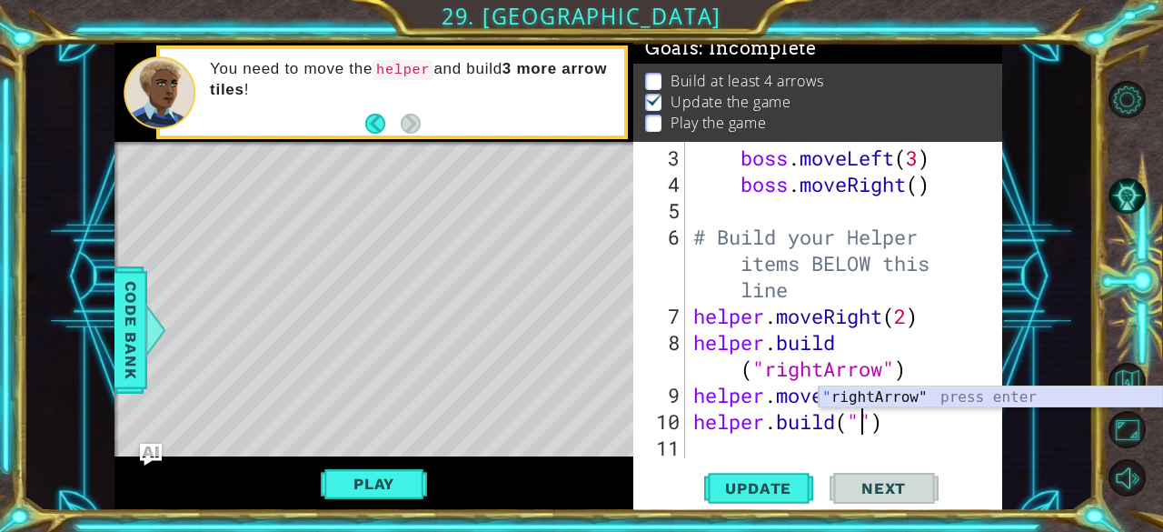
click at [885, 392] on div "" rightArrow" press enter" at bounding box center [991, 418] width 344 height 65
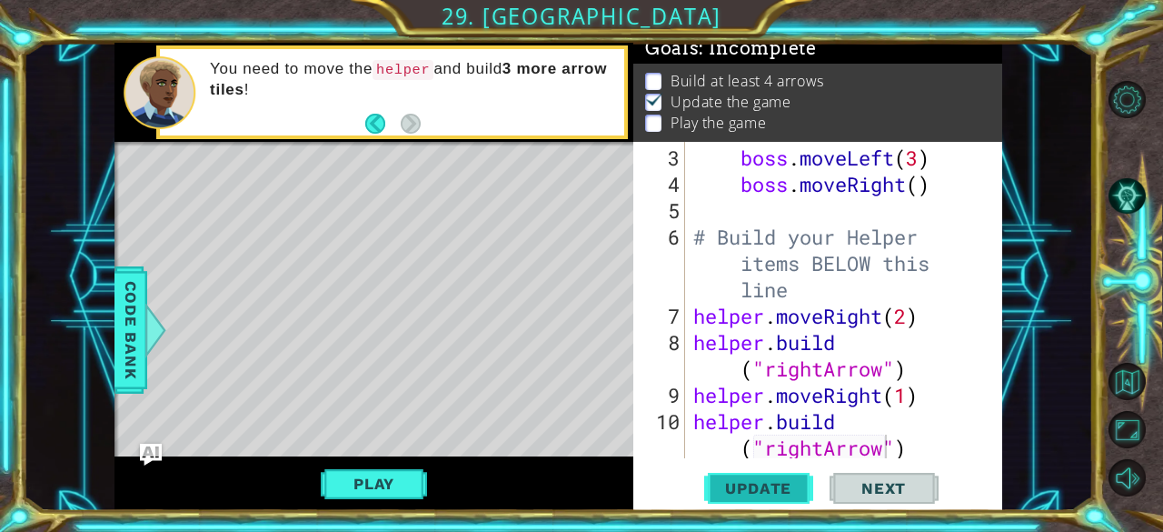
click at [742, 493] on span "Update" at bounding box center [758, 488] width 103 height 18
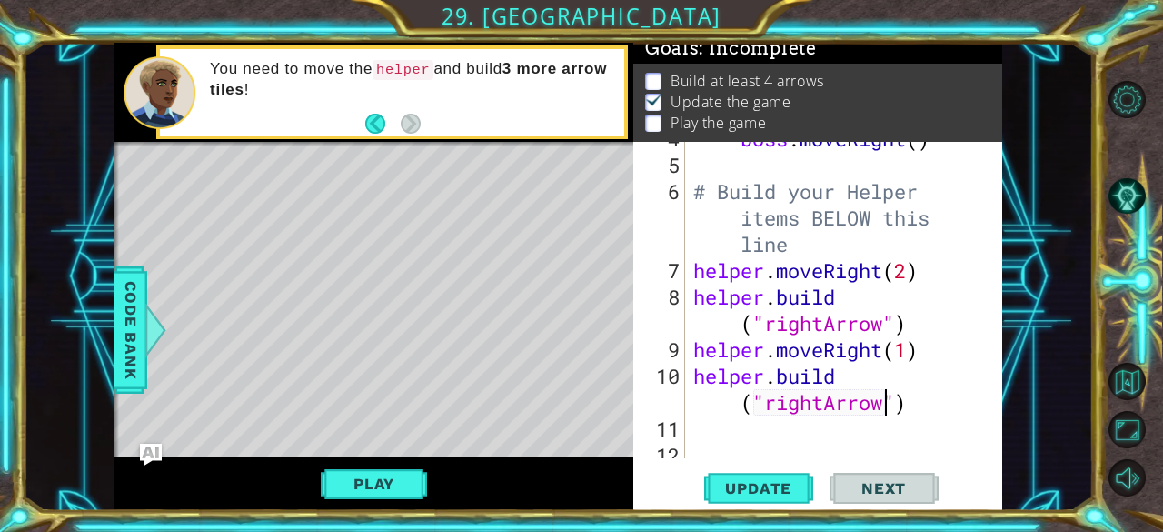
scroll to position [158, 0]
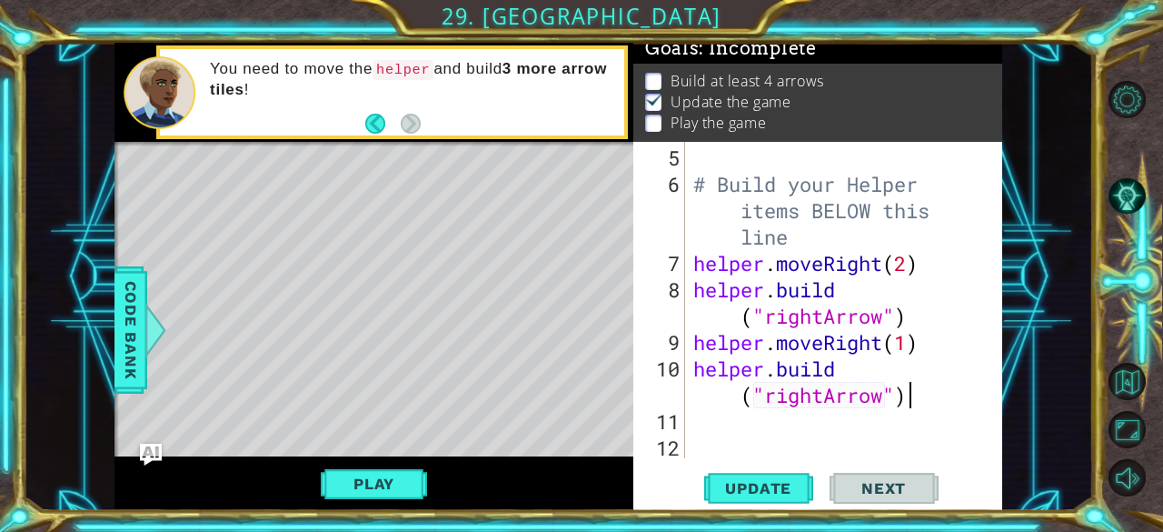
click at [912, 405] on div "# Build your Helper items BELOW this line helper . moveRight ( 2 ) helper . bui…" at bounding box center [842, 329] width 304 height 369
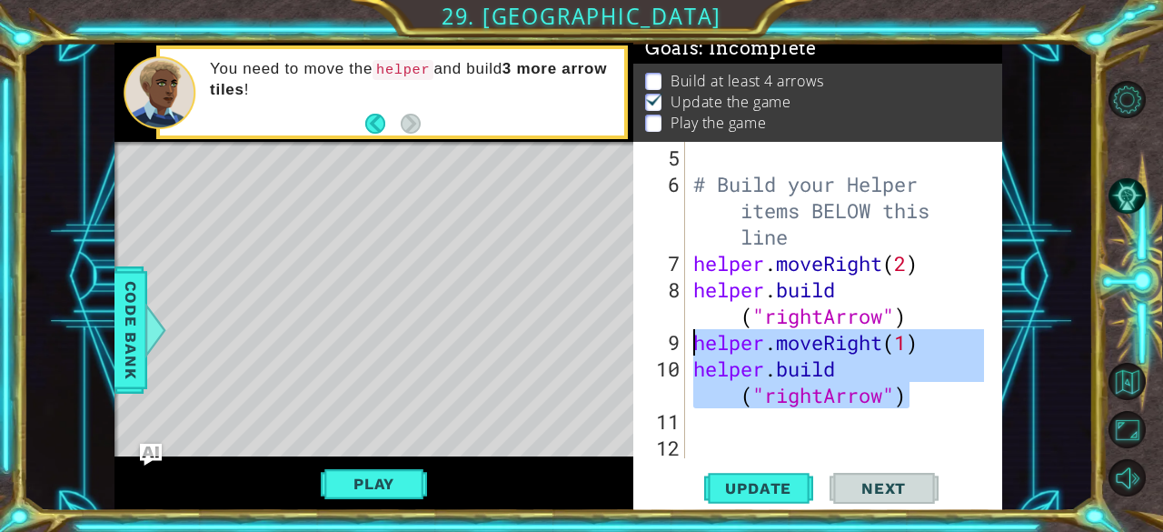
drag, startPoint x: 912, startPoint y: 405, endPoint x: 689, endPoint y: 348, distance: 230.8
click at [690, 348] on div "# Build your Helper items BELOW this line helper . moveRight ( 2 ) helper . bui…" at bounding box center [837, 300] width 294 height 316
type textarea "helper.moveRight(1) [DOMAIN_NAME]("rightArrow")"
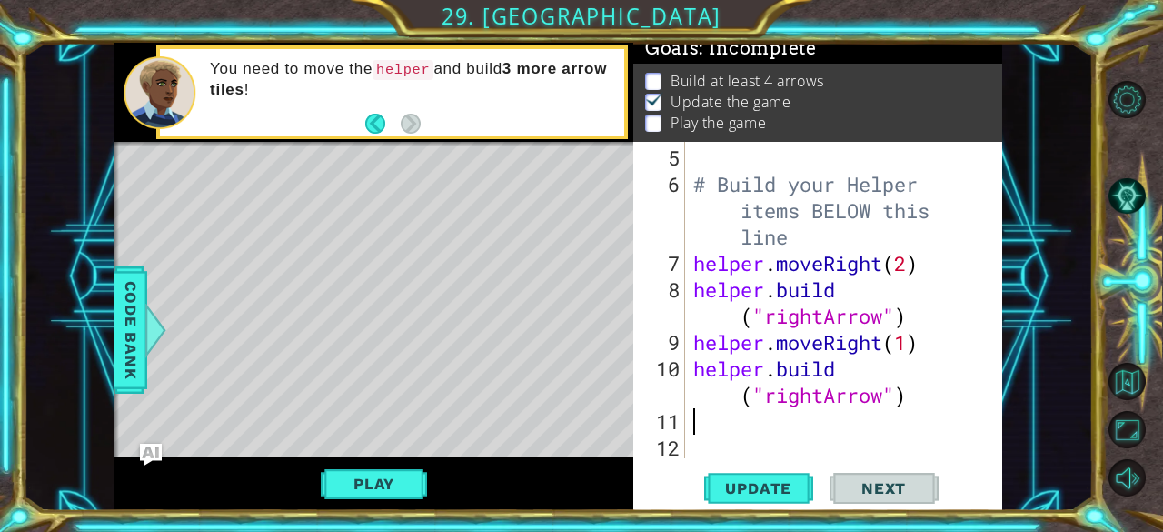
click at [691, 428] on div "# Build your Helper items BELOW this line helper . moveRight ( 2 ) helper . bui…" at bounding box center [842, 329] width 304 height 369
paste textarea "[DOMAIN_NAME]("rightArrow")"
type textarea "[DOMAIN_NAME]("rightArrow")"
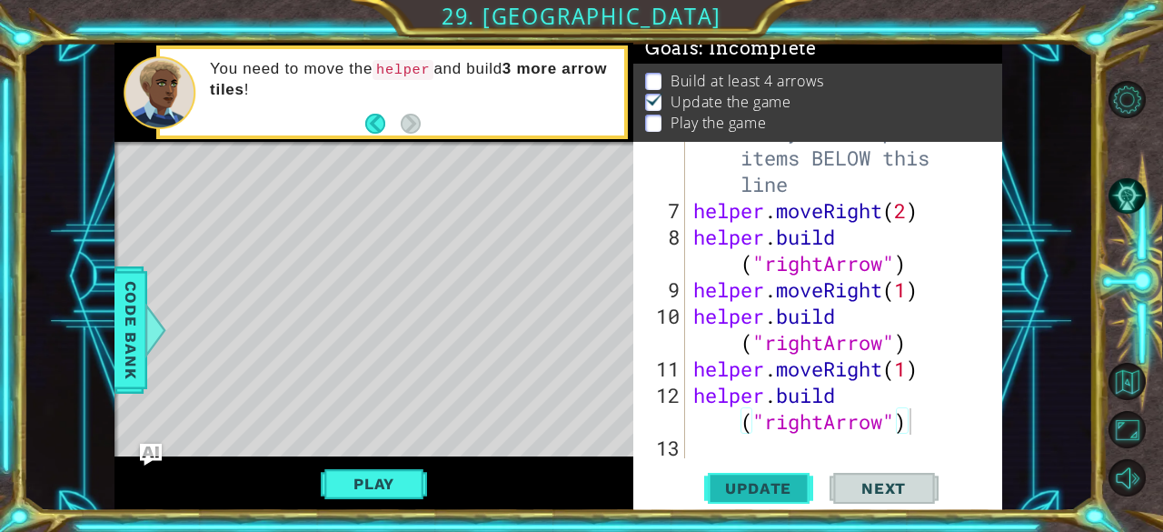
click at [742, 477] on button "Update" at bounding box center [758, 488] width 109 height 37
click at [723, 452] on div "# Build your Helper items BELOW this line helper . moveRight ( 2 ) helper . bui…" at bounding box center [842, 329] width 304 height 422
paste textarea "[DOMAIN_NAME]("rightArrow")"
type textarea "[DOMAIN_NAME]("rightArrow")"
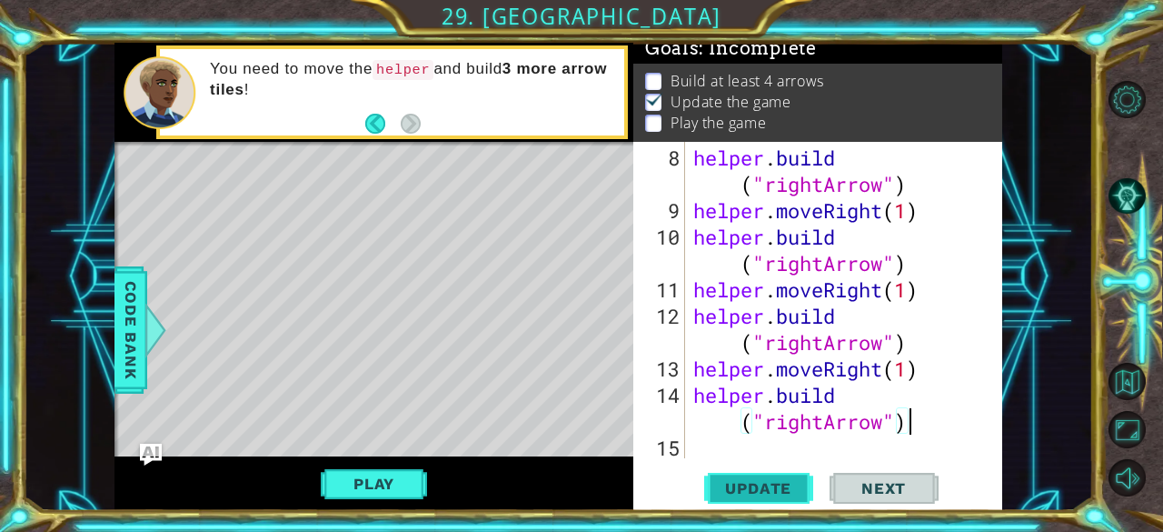
scroll to position [290, 0]
click at [733, 488] on span "Update" at bounding box center [758, 488] width 103 height 18
click at [385, 477] on button "Play" at bounding box center [374, 483] width 106 height 35
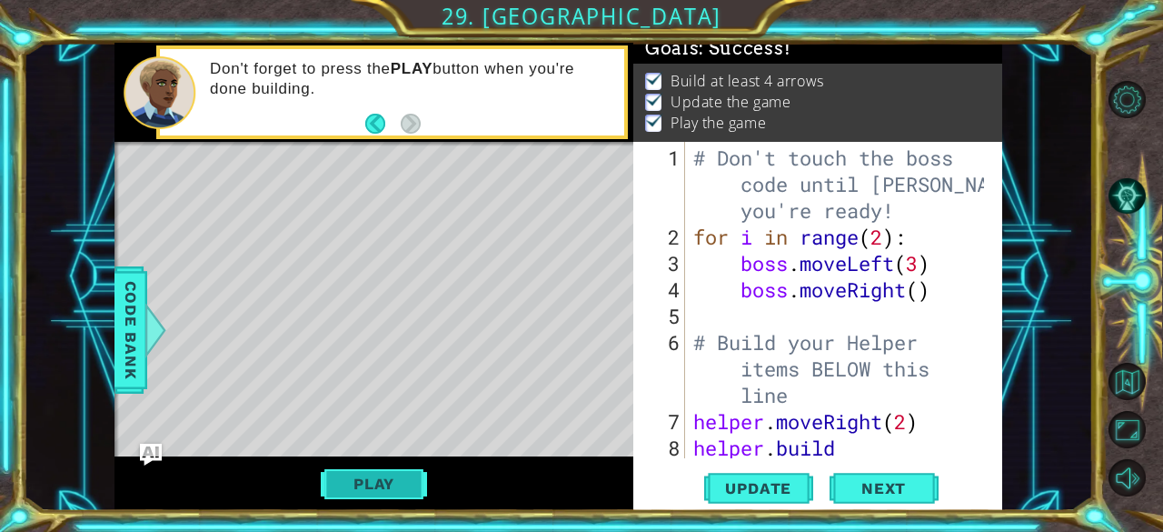
scroll to position [0, 0]
click at [860, 483] on span "Next" at bounding box center [883, 489] width 81 height 18
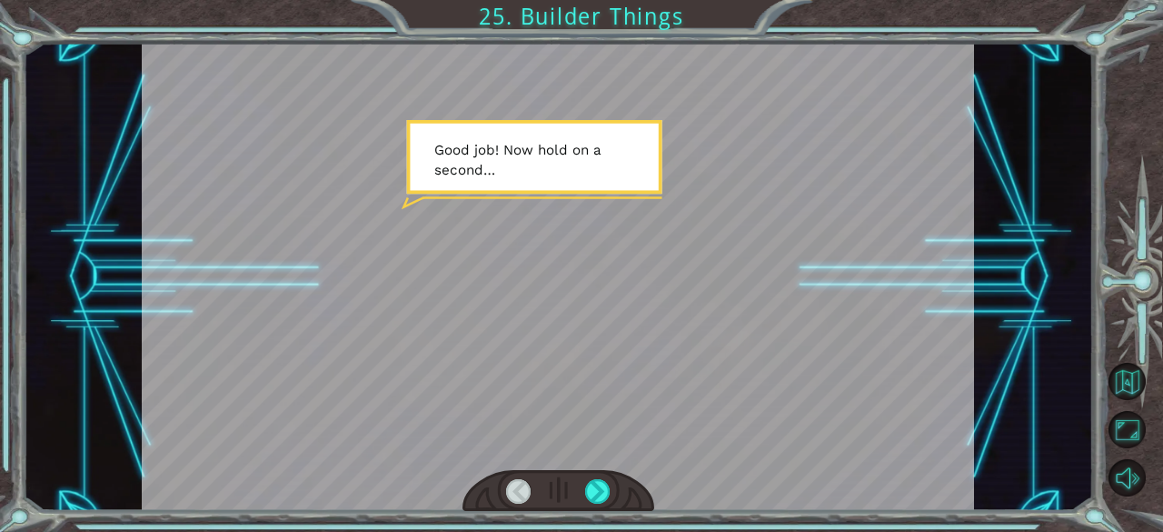
click at [623, 355] on div at bounding box center [558, 277] width 832 height 468
click at [591, 491] on div at bounding box center [597, 491] width 25 height 25
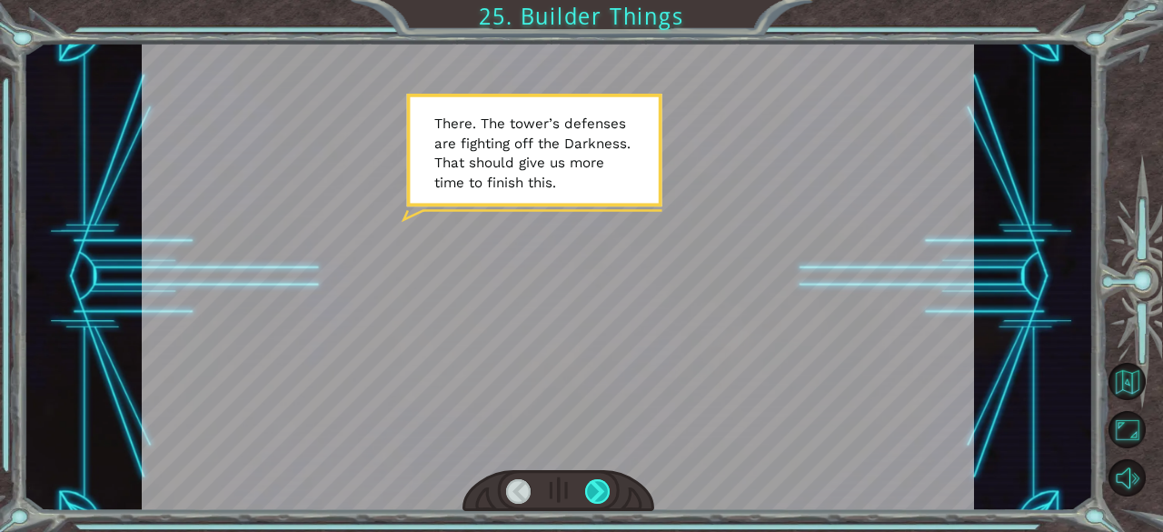
click at [591, 491] on div at bounding box center [597, 491] width 25 height 25
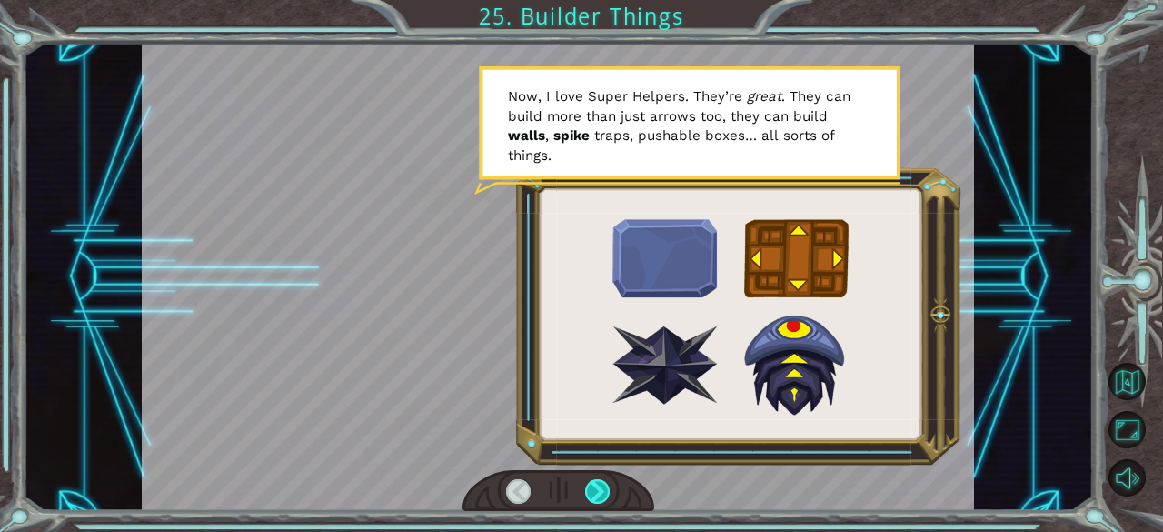
click at [591, 491] on div at bounding box center [597, 491] width 25 height 25
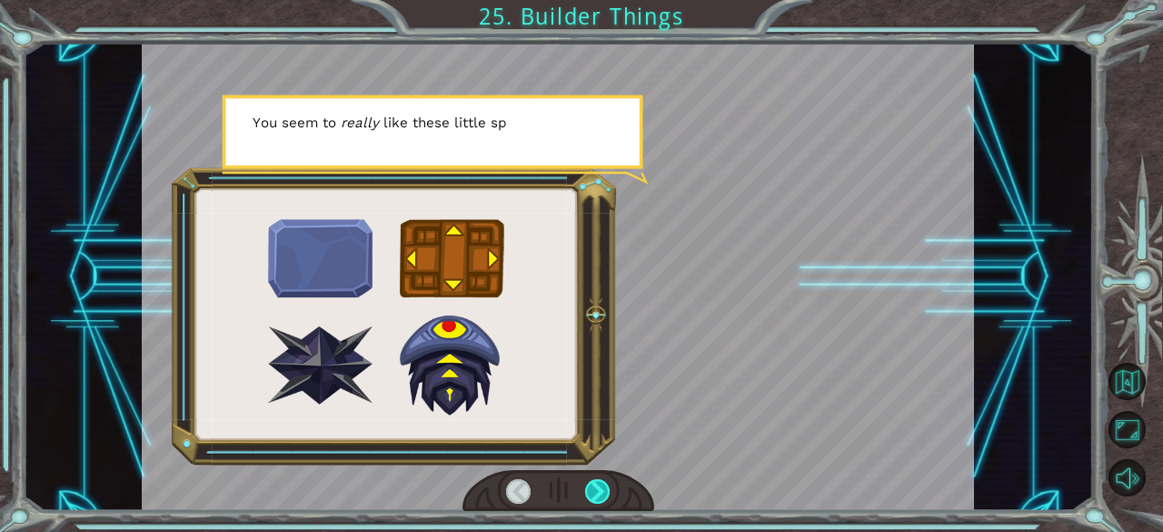
click at [591, 491] on div at bounding box center [597, 491] width 25 height 25
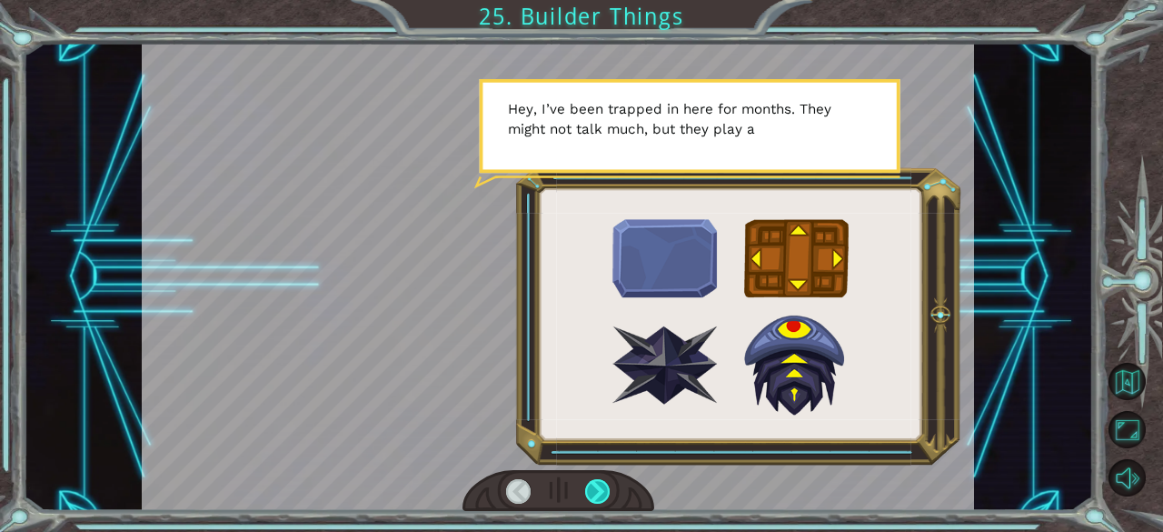
click at [591, 491] on div at bounding box center [597, 491] width 25 height 25
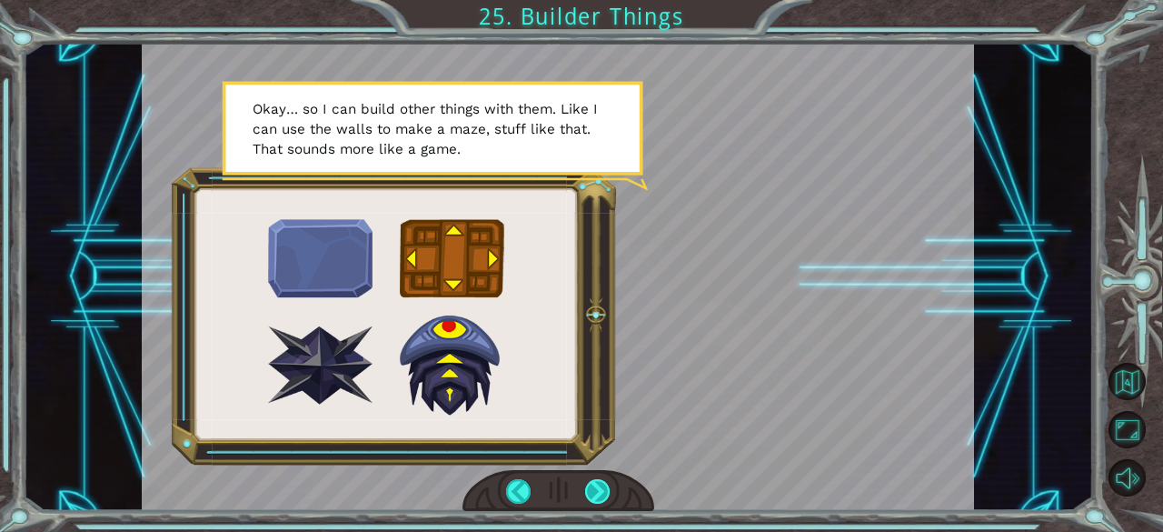
click at [593, 490] on div at bounding box center [597, 491] width 25 height 25
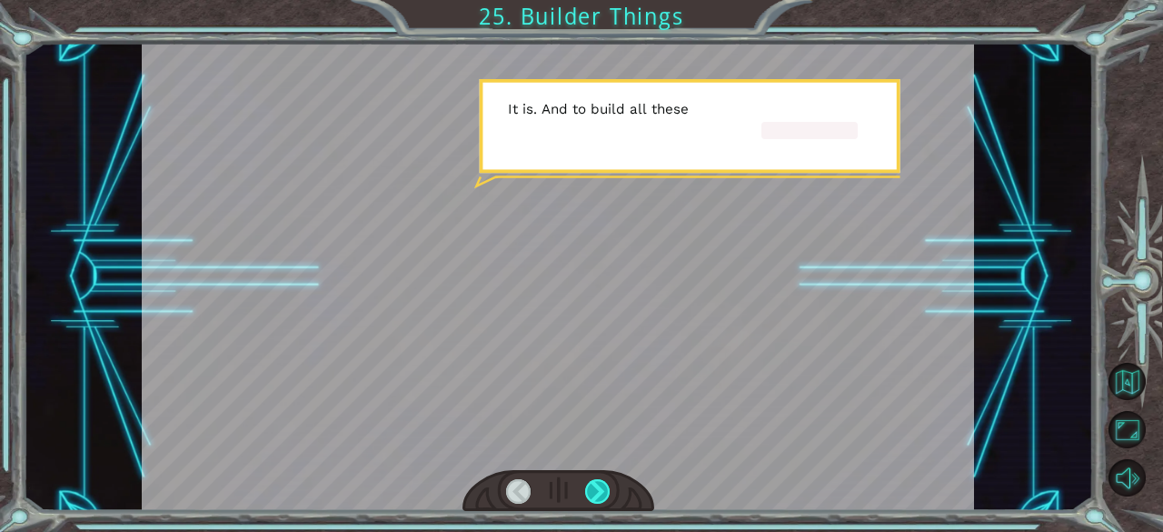
click at [593, 490] on div at bounding box center [597, 491] width 25 height 25
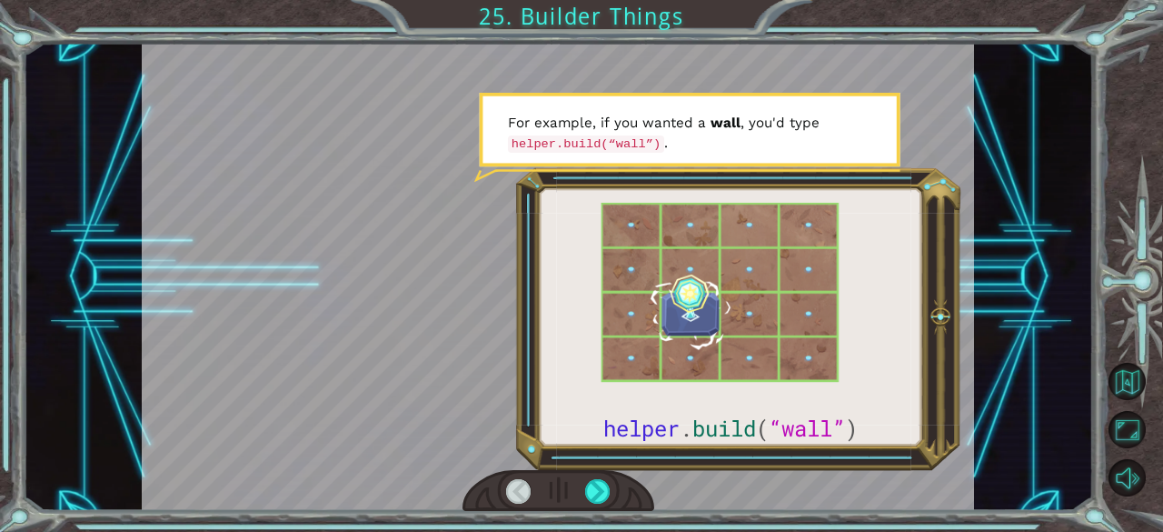
drag, startPoint x: 593, startPoint y: 490, endPoint x: 574, endPoint y: 493, distance: 19.4
click at [574, 493] on div at bounding box center [559, 491] width 192 height 42
click at [593, 494] on div at bounding box center [597, 491] width 25 height 25
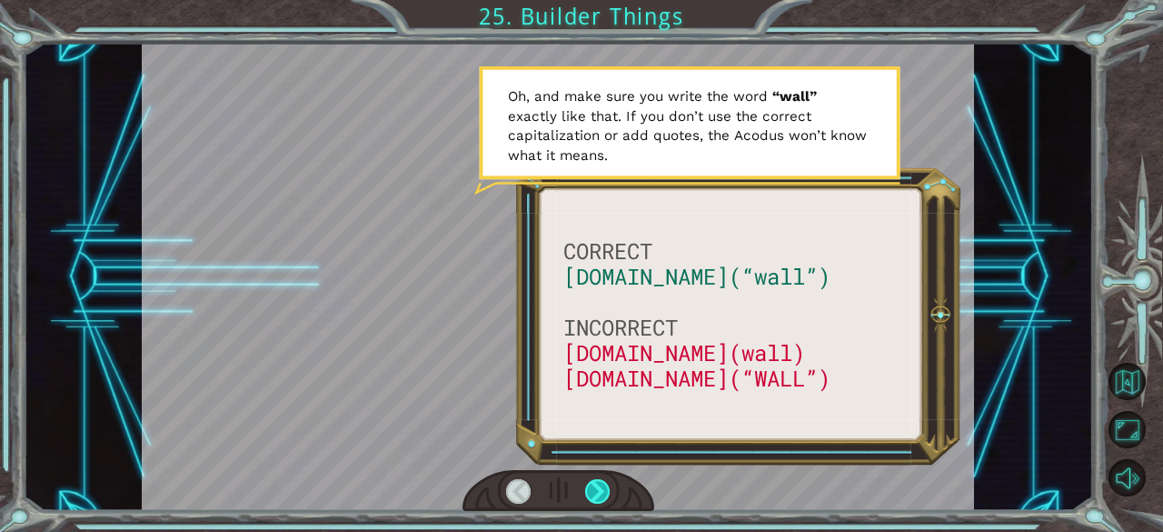
click at [593, 493] on div at bounding box center [597, 491] width 25 height 25
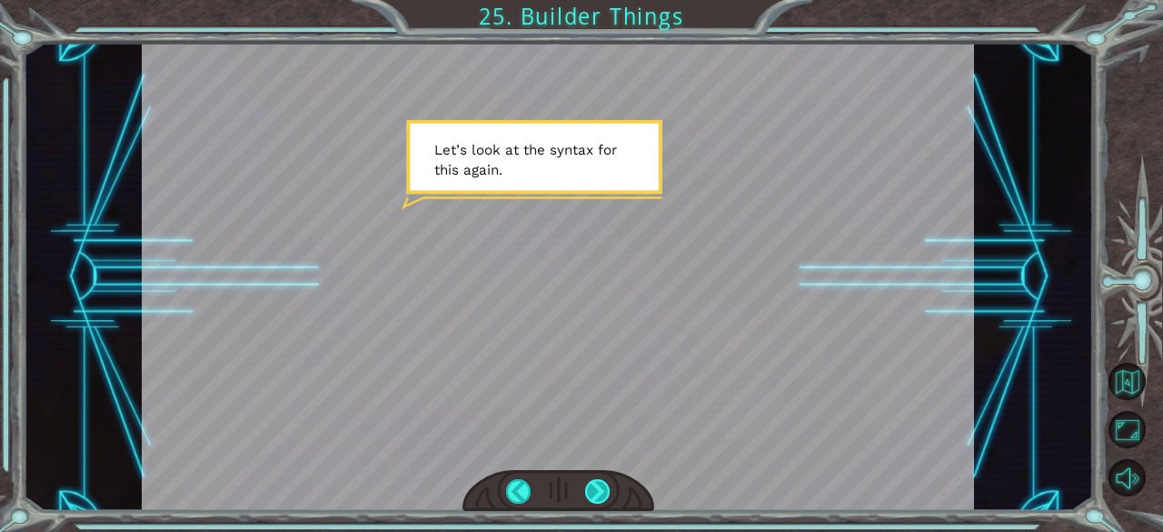
click at [593, 493] on div at bounding box center [597, 491] width 25 height 25
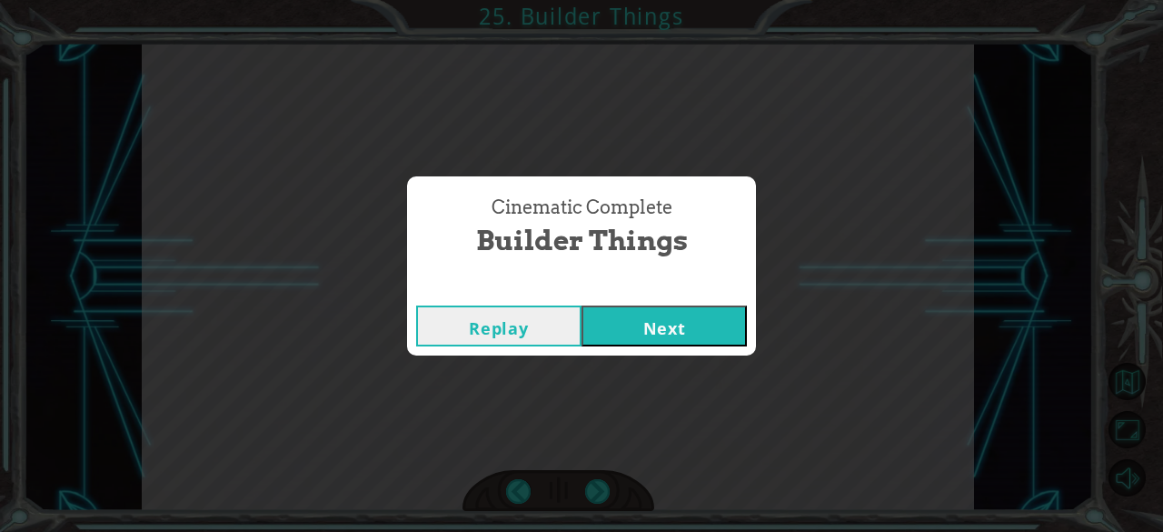
click at [674, 317] on button "Next" at bounding box center [664, 325] width 165 height 41
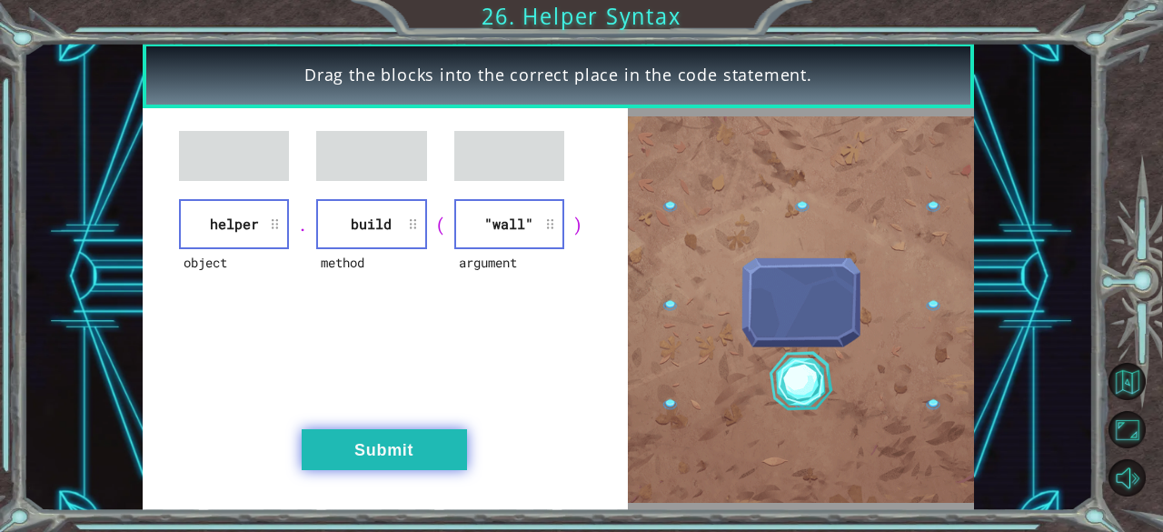
click at [409, 443] on button "Submit" at bounding box center [384, 449] width 165 height 41
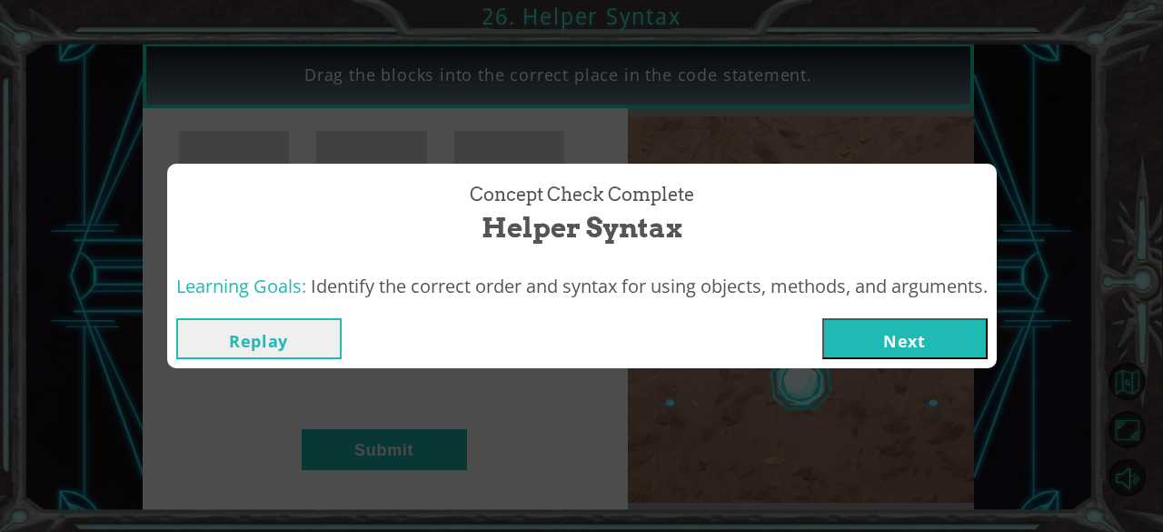
click at [867, 327] on button "Next" at bounding box center [904, 338] width 165 height 41
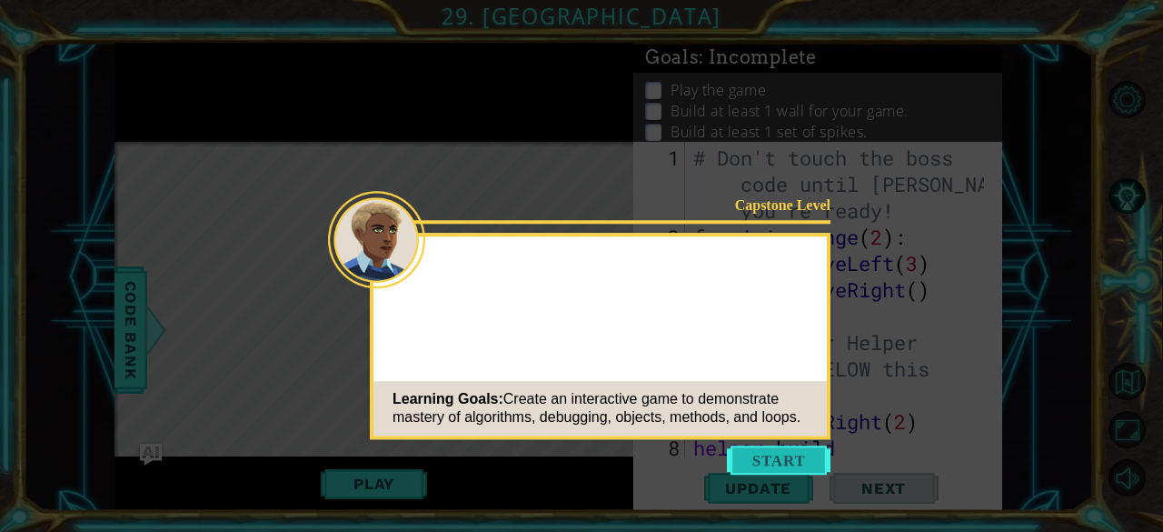
click at [786, 455] on button "Start" at bounding box center [779, 459] width 104 height 29
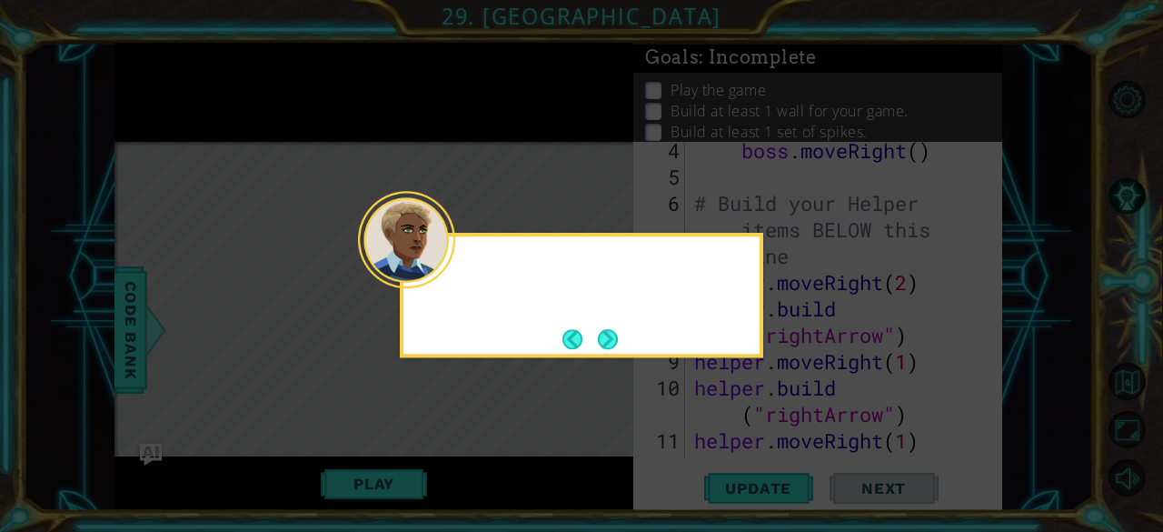
scroll to position [290, 0]
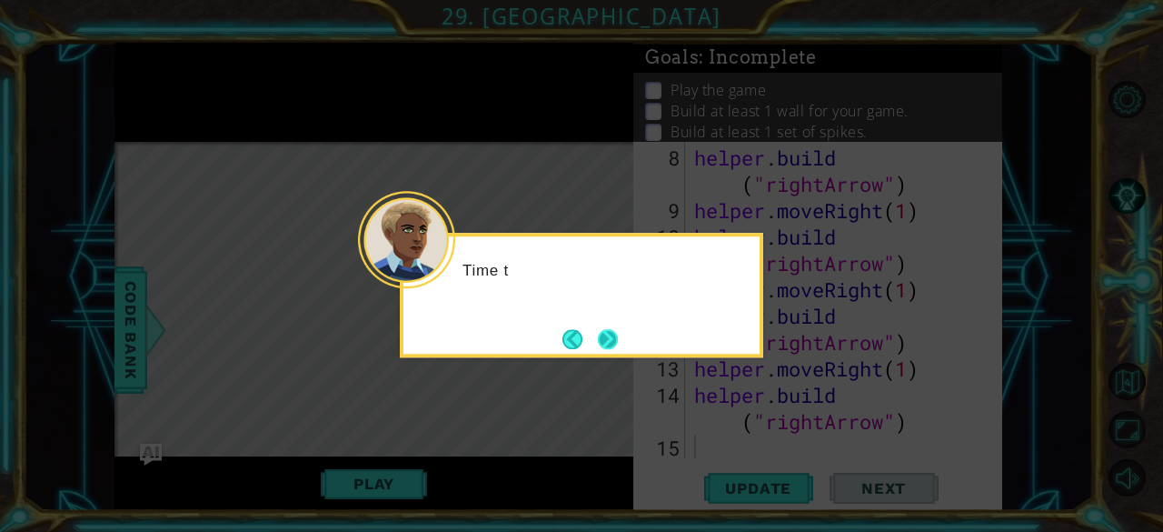
click at [615, 344] on button "Next" at bounding box center [608, 339] width 20 height 20
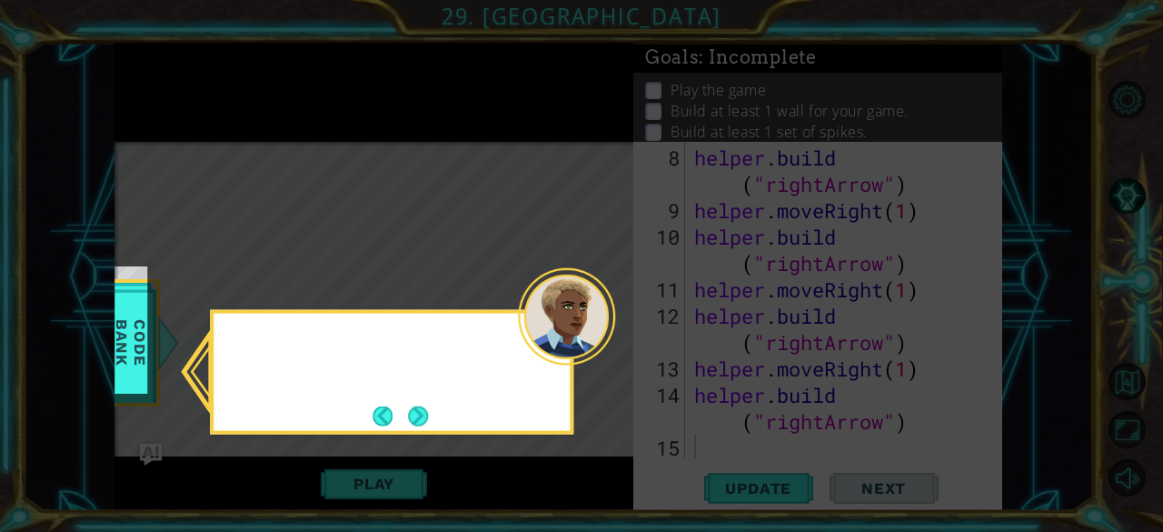
scroll to position [0, 0]
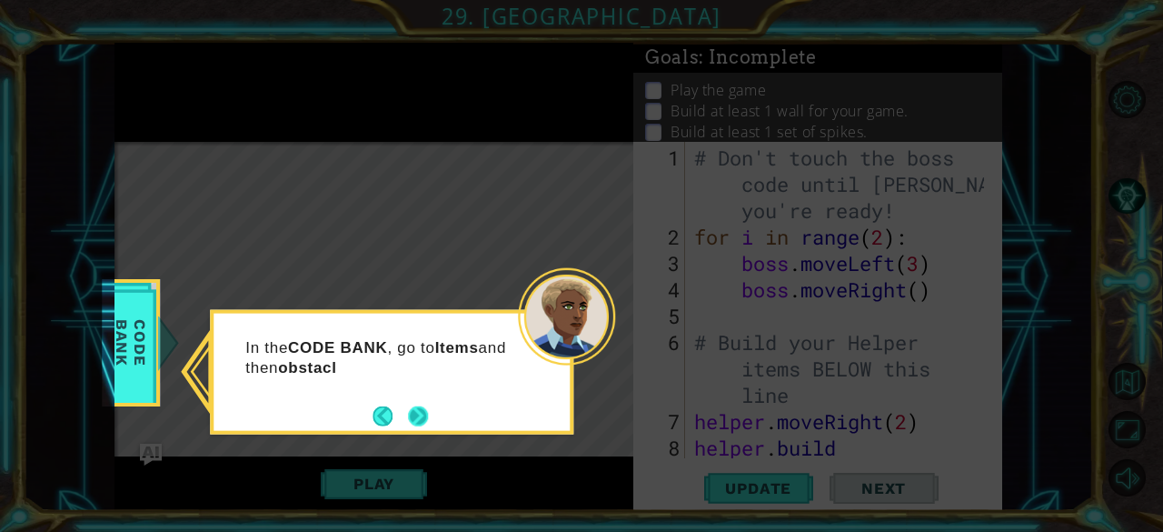
click at [413, 414] on button "Next" at bounding box center [418, 415] width 20 height 20
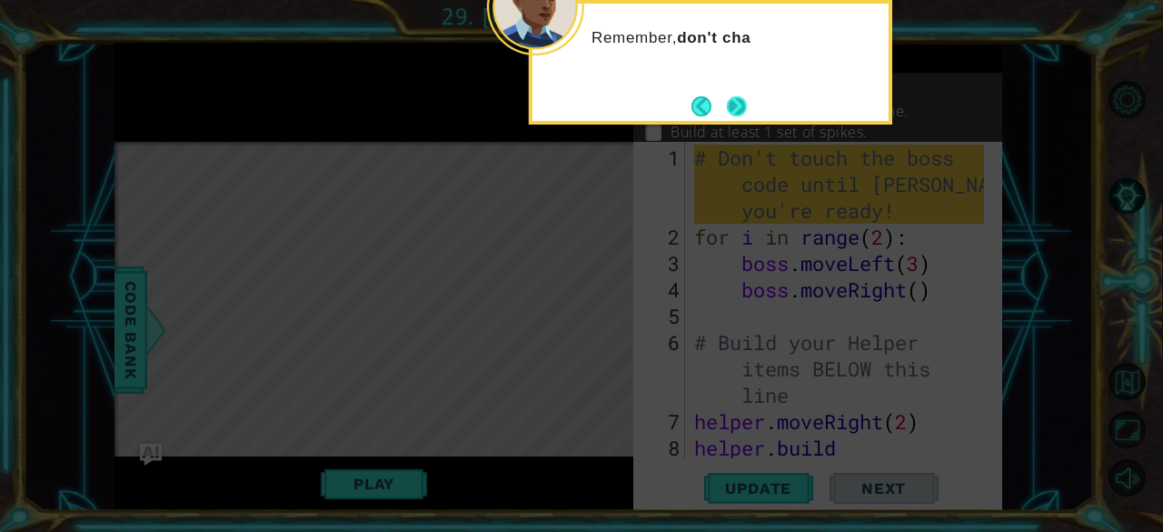
click at [742, 107] on button "Next" at bounding box center [737, 106] width 20 height 20
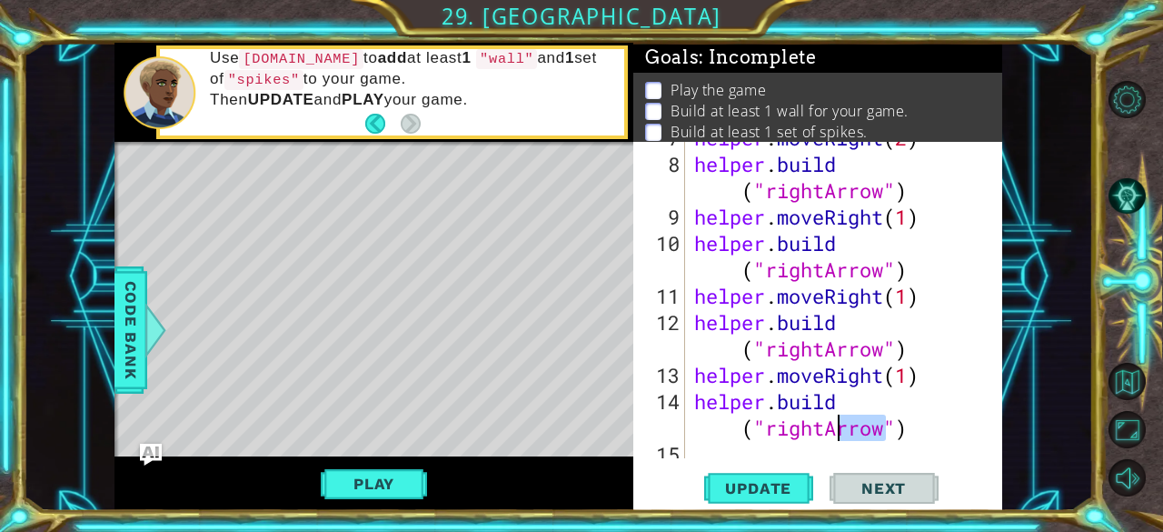
scroll to position [290, 0]
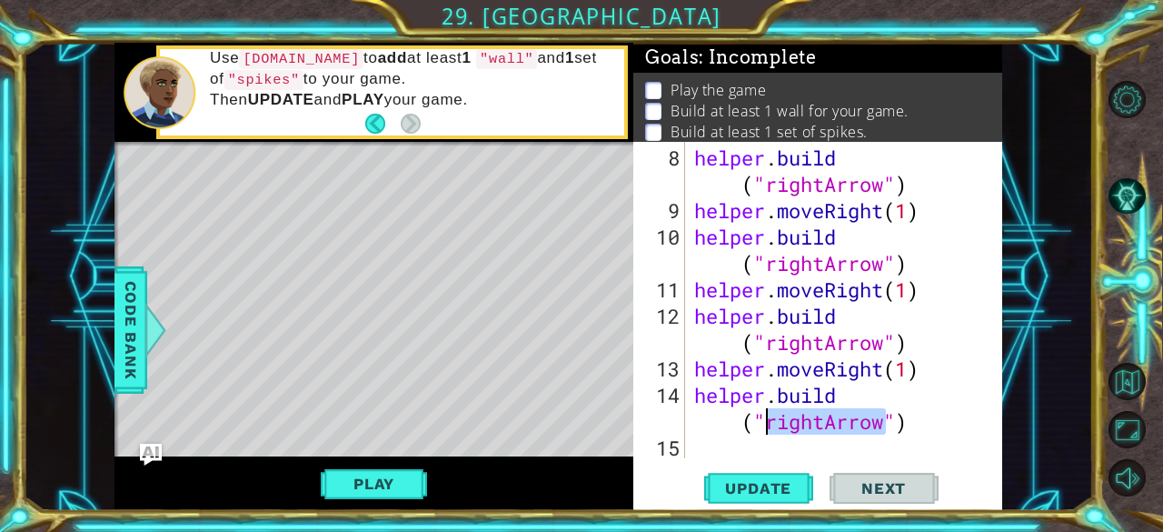
drag, startPoint x: 885, startPoint y: 428, endPoint x: 764, endPoint y: 429, distance: 120.9
click at [764, 429] on div "helper . build ( "rightArrow" ) helper . moveRight ( 1 ) helper . build ( "righ…" at bounding box center [843, 342] width 304 height 395
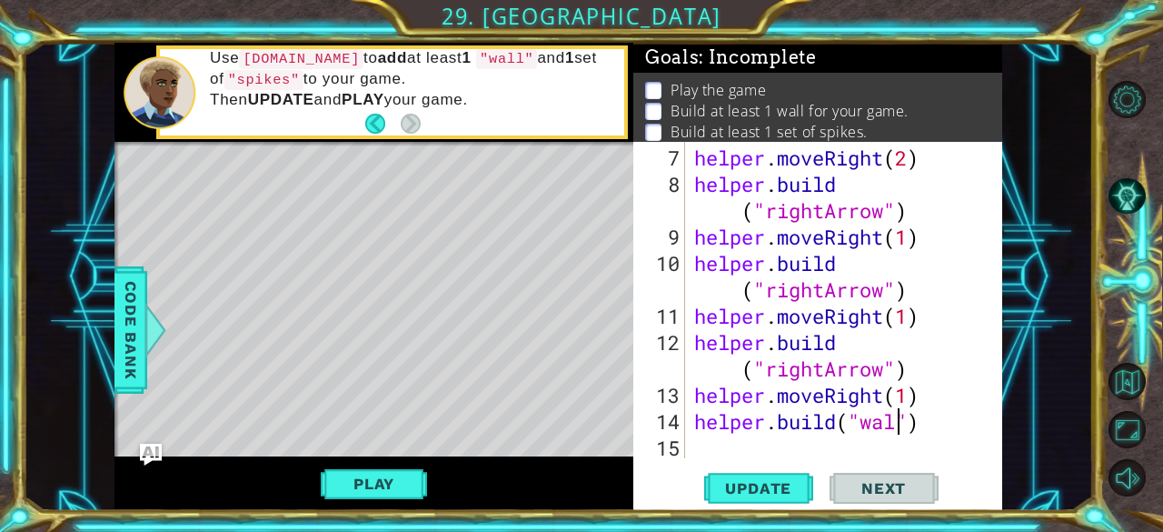
scroll to position [0, 9]
drag, startPoint x: 885, startPoint y: 373, endPoint x: 771, endPoint y: 368, distance: 114.6
click at [771, 368] on div "helper . moveRight ( 2 ) helper . build ( "rightArrow" ) helper . moveRight ( 1…" at bounding box center [843, 329] width 304 height 369
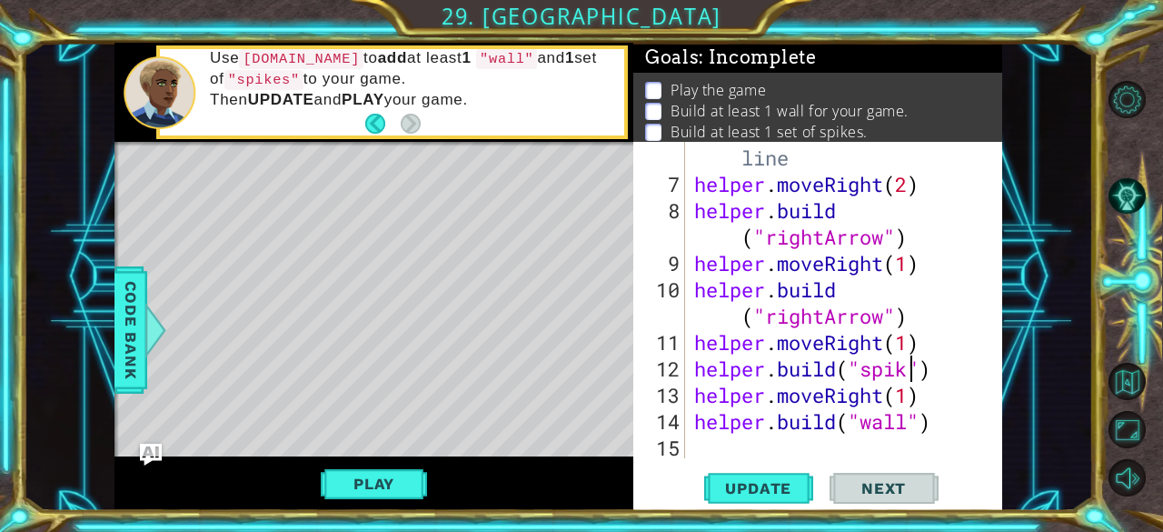
scroll to position [0, 10]
type textarea "[DOMAIN_NAME]("spike")"
click at [751, 492] on span "Update" at bounding box center [758, 488] width 103 height 18
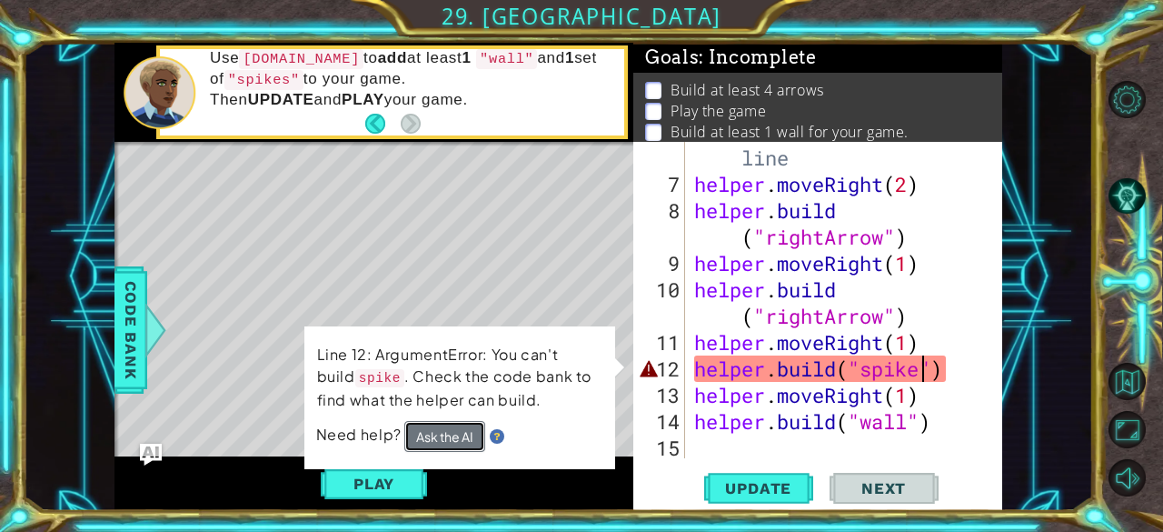
click at [438, 432] on button "Ask the AI" at bounding box center [444, 436] width 81 height 31
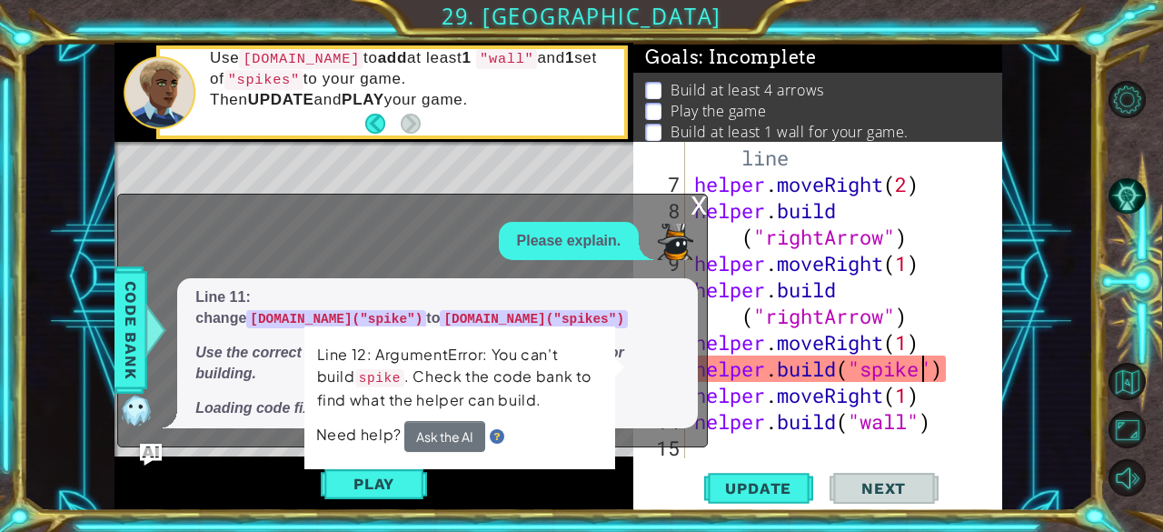
click at [697, 200] on div "x" at bounding box center [699, 203] width 16 height 18
